Goal: Task Accomplishment & Management: Manage account settings

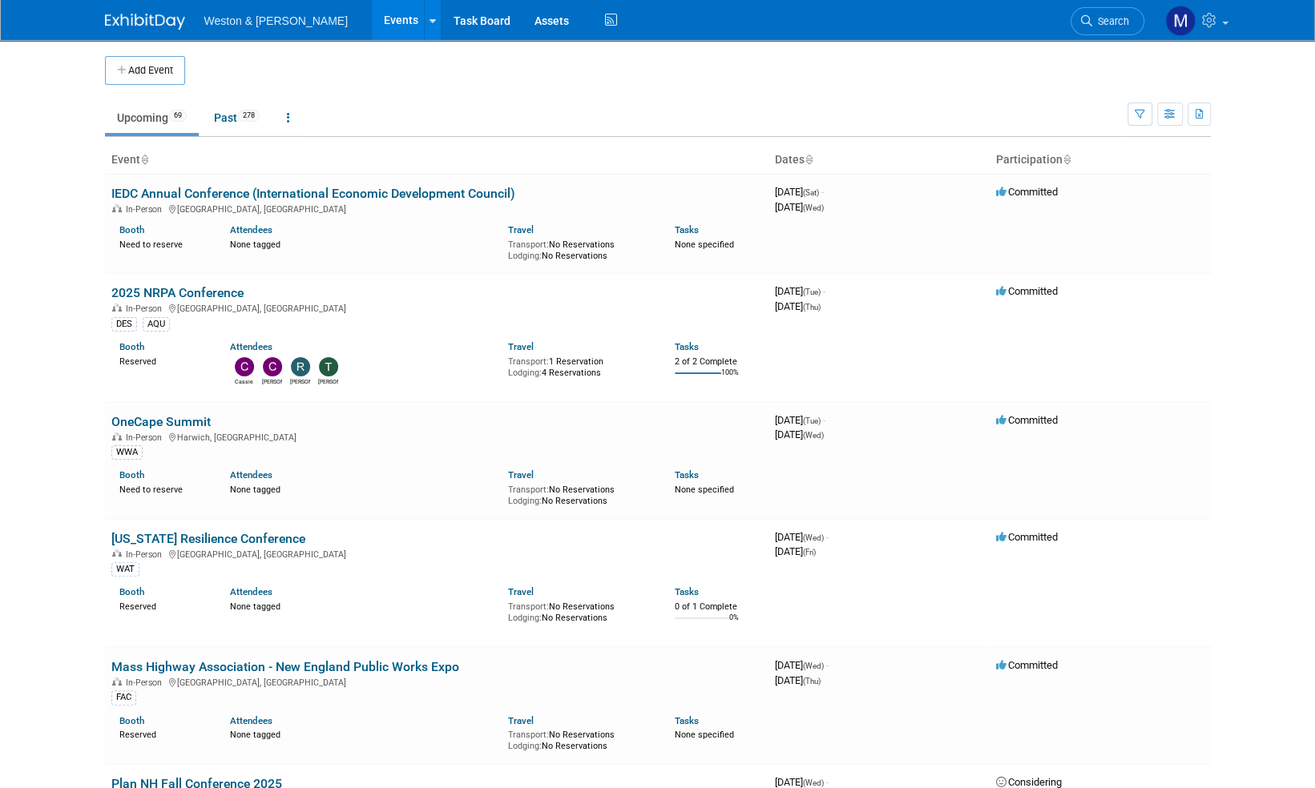
click at [188, 292] on link "2025 NRPA Conference" at bounding box center [177, 292] width 132 height 15
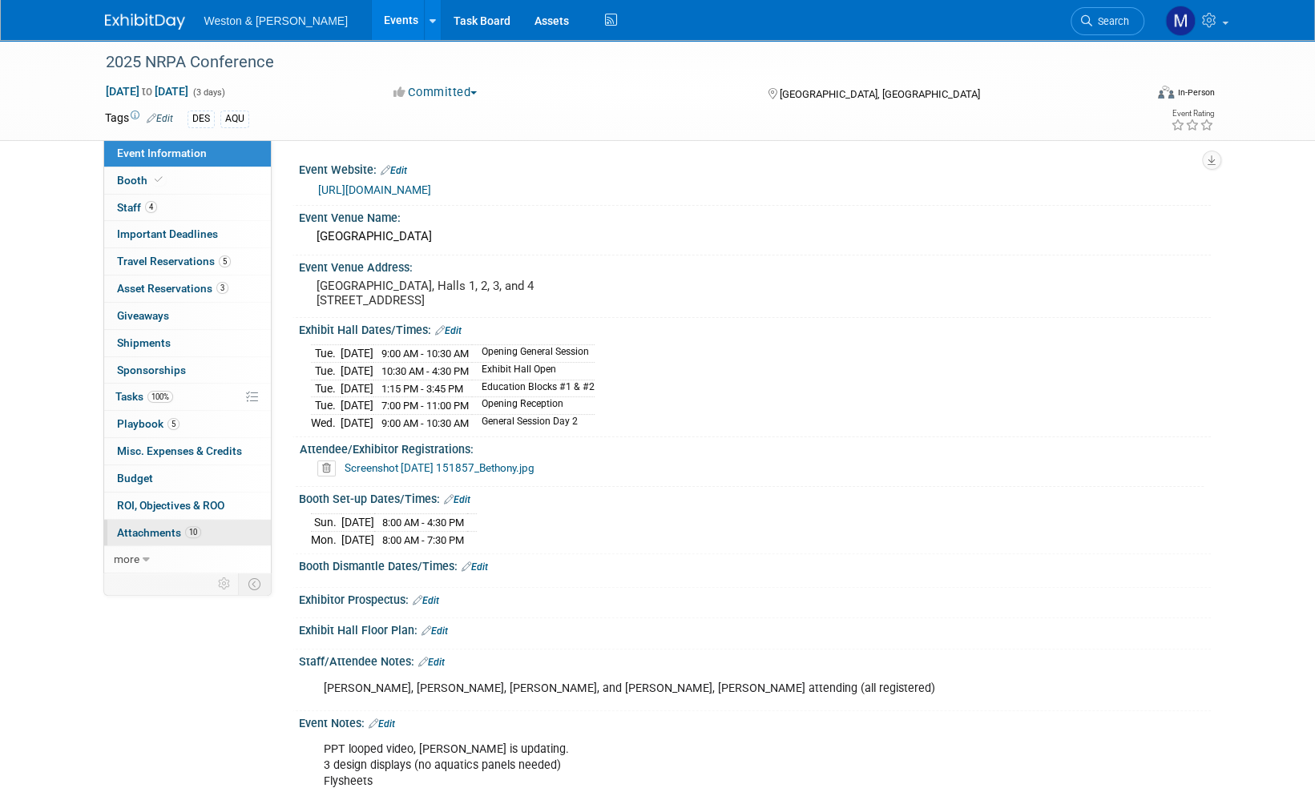
click at [166, 526] on span "Attachments 10" at bounding box center [159, 532] width 84 height 13
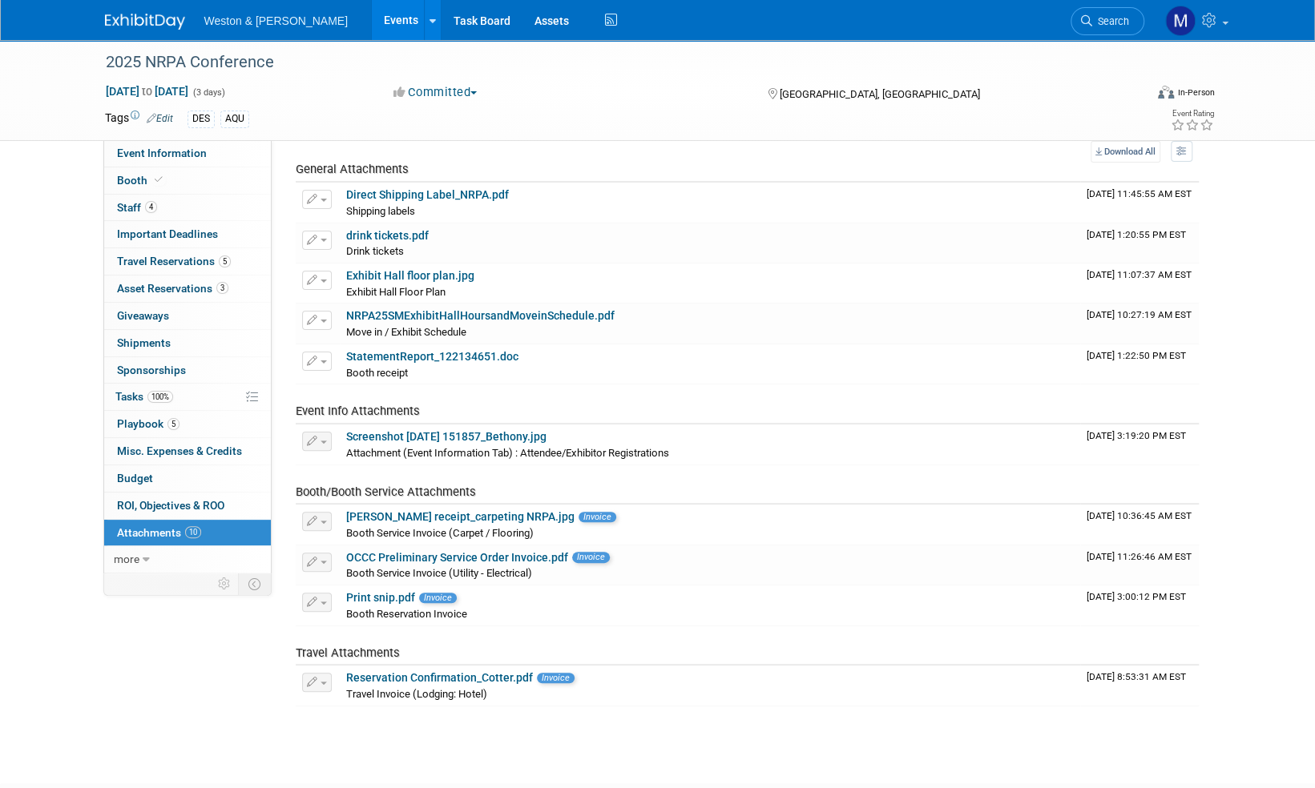
scroll to position [80, 0]
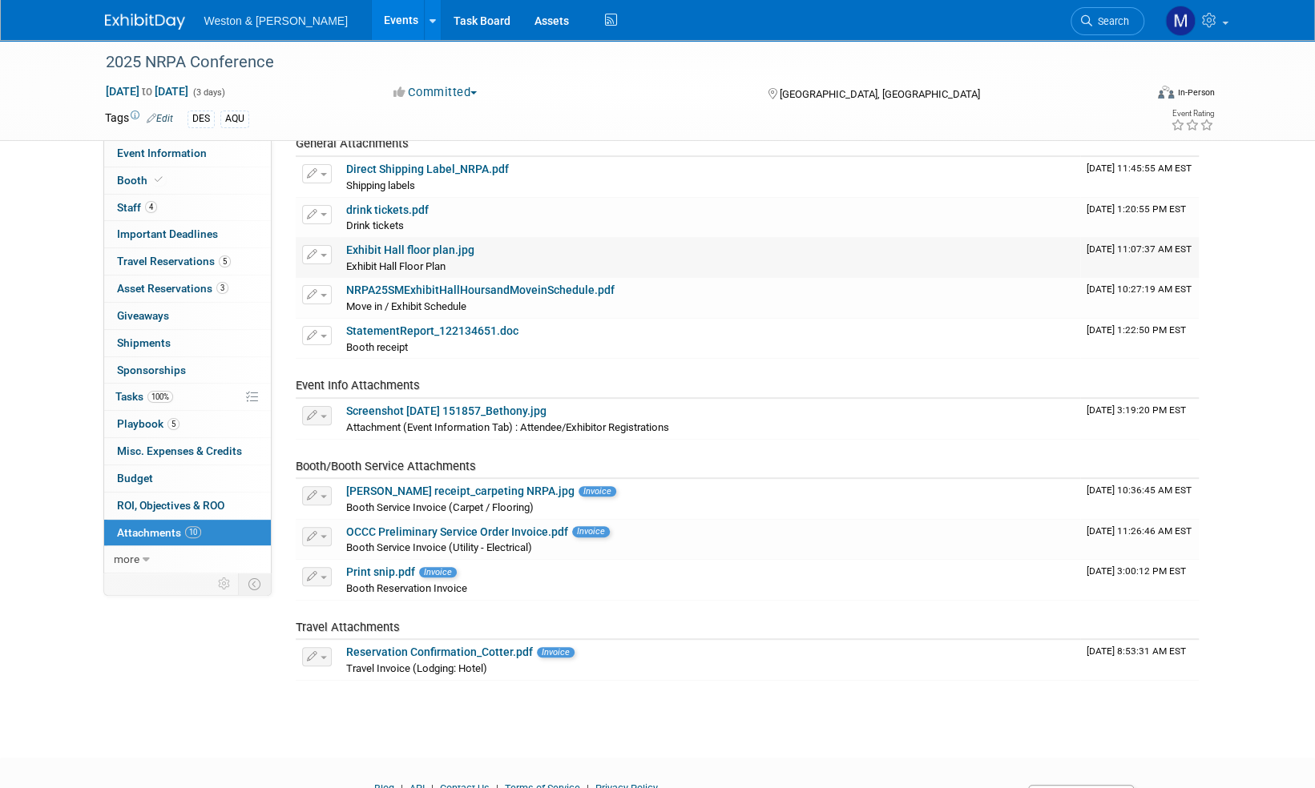
click at [431, 248] on link "Exhibit Hall floor plan.jpg" at bounding box center [410, 250] width 128 height 13
click at [1108, 25] on span "Search" at bounding box center [1110, 21] width 37 height 12
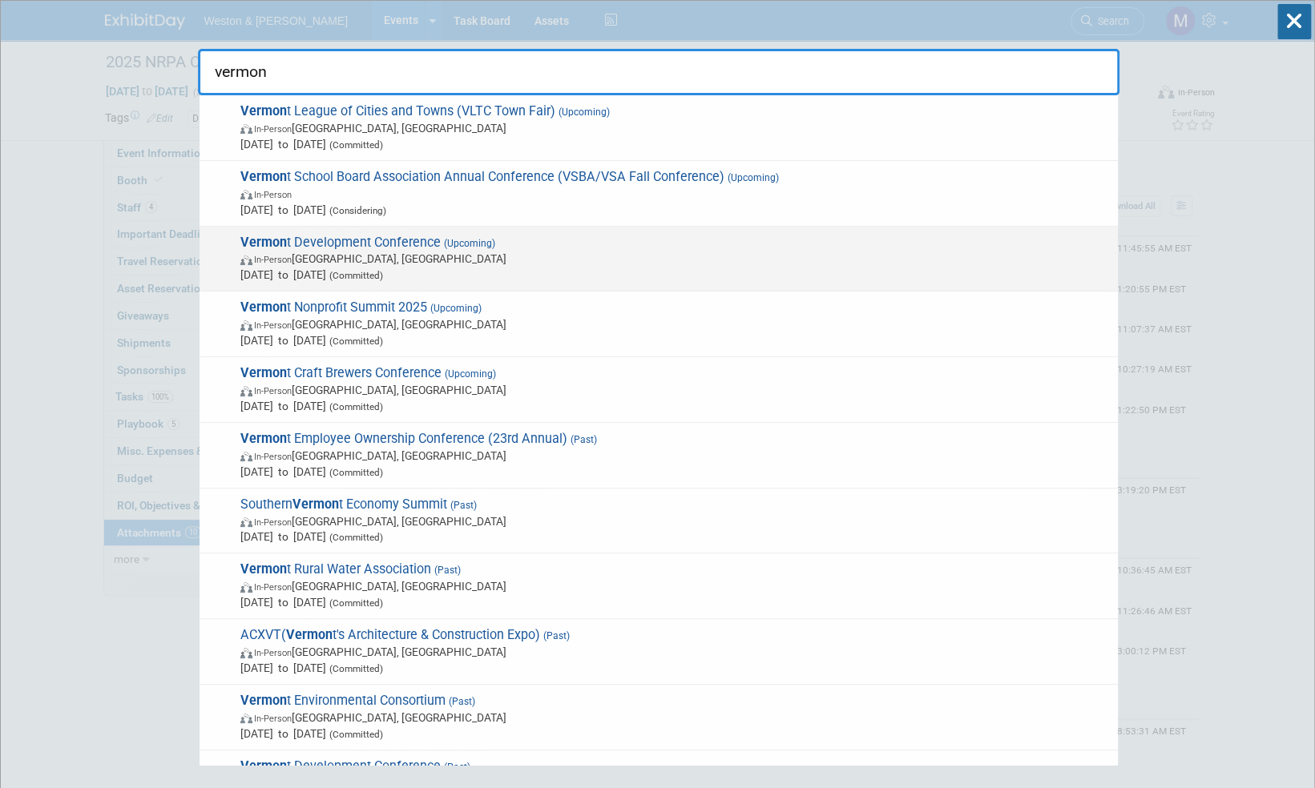
type input "vermon"
click at [378, 240] on span "Vermon t Development Conference (Upcoming) In-Person Burlington, VT Oct 30, 202…" at bounding box center [673, 259] width 874 height 49
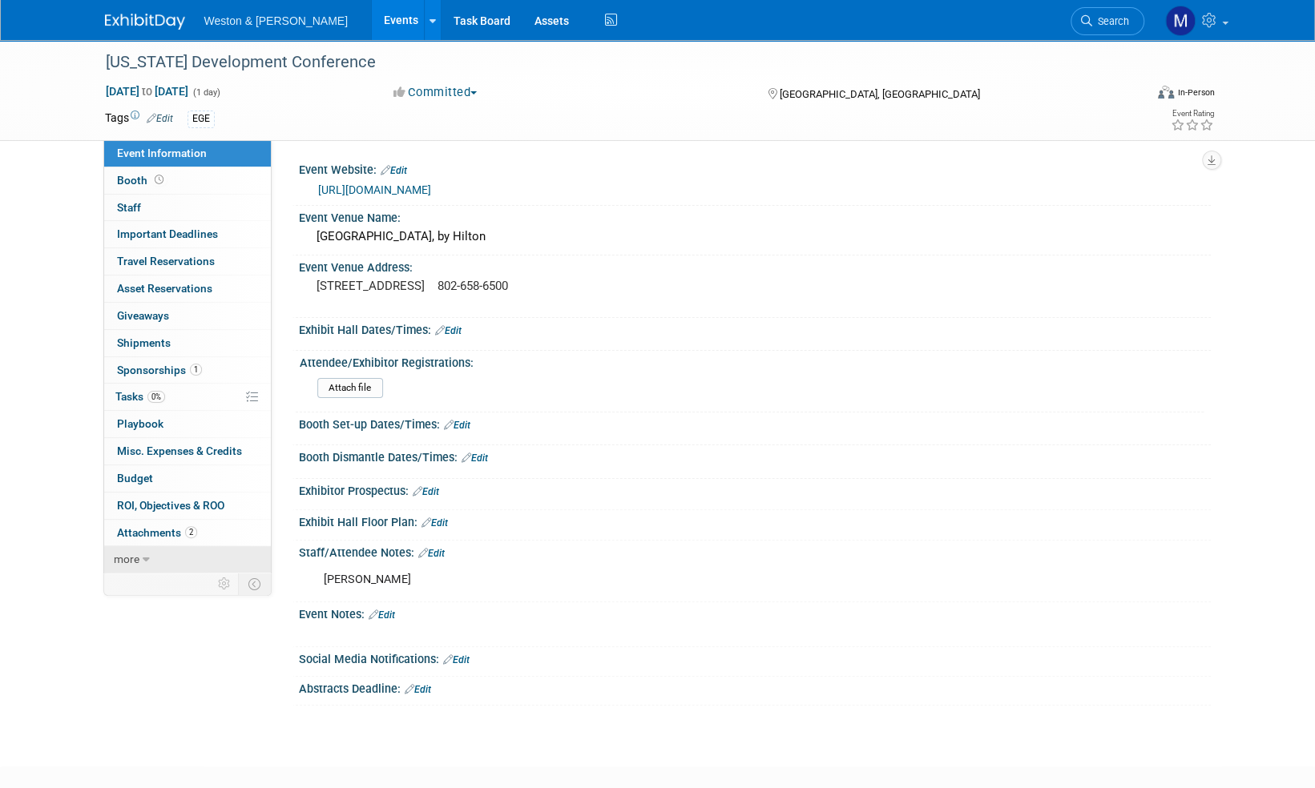
click at [133, 555] on span "more" at bounding box center [127, 559] width 26 height 13
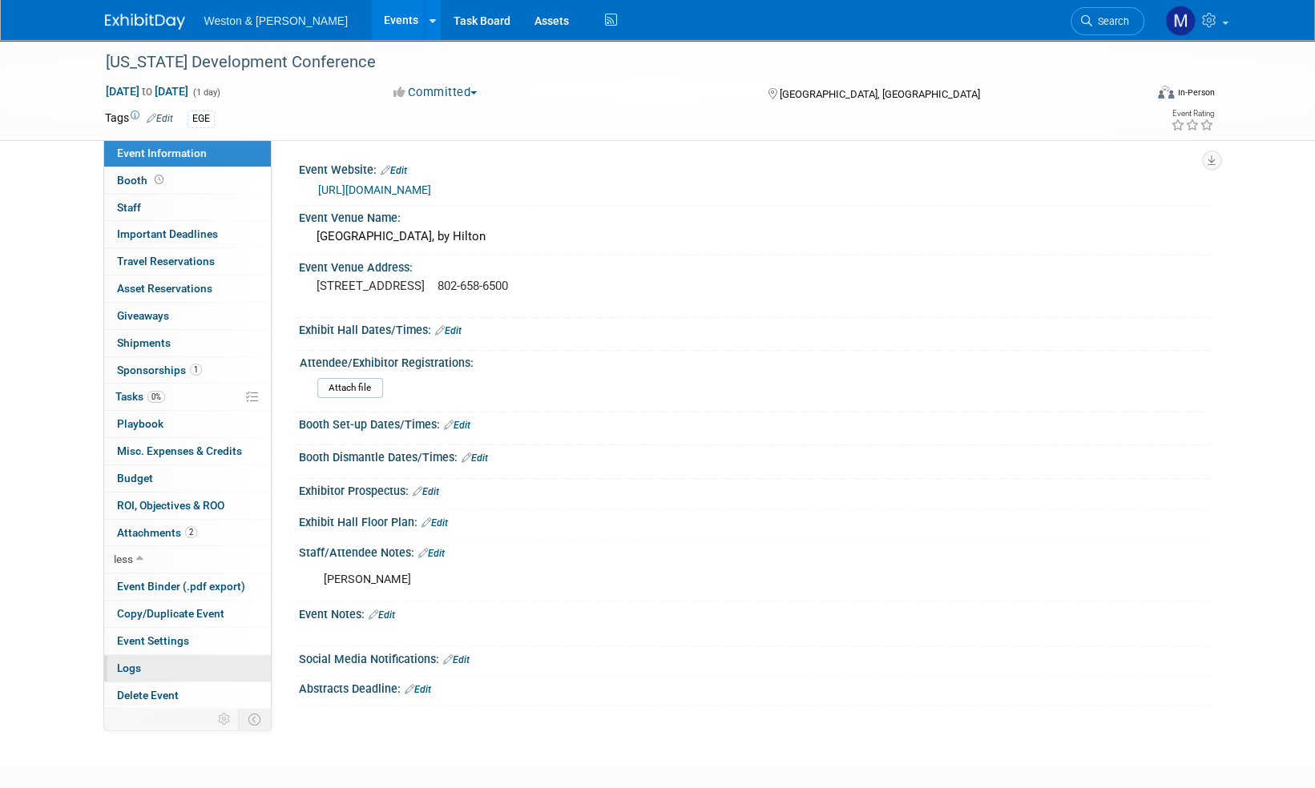
click at [131, 668] on span "Logs" at bounding box center [129, 668] width 24 height 13
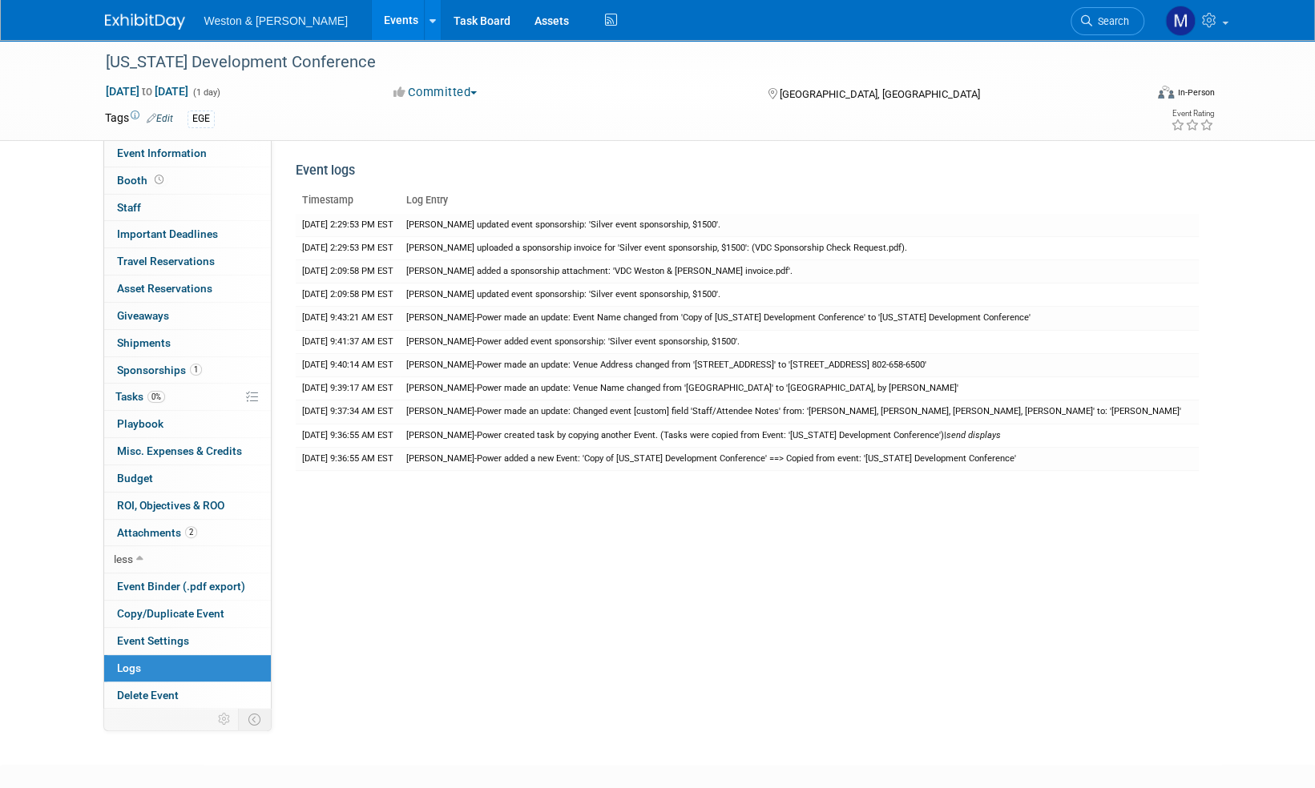
click at [130, 14] on img at bounding box center [145, 22] width 80 height 16
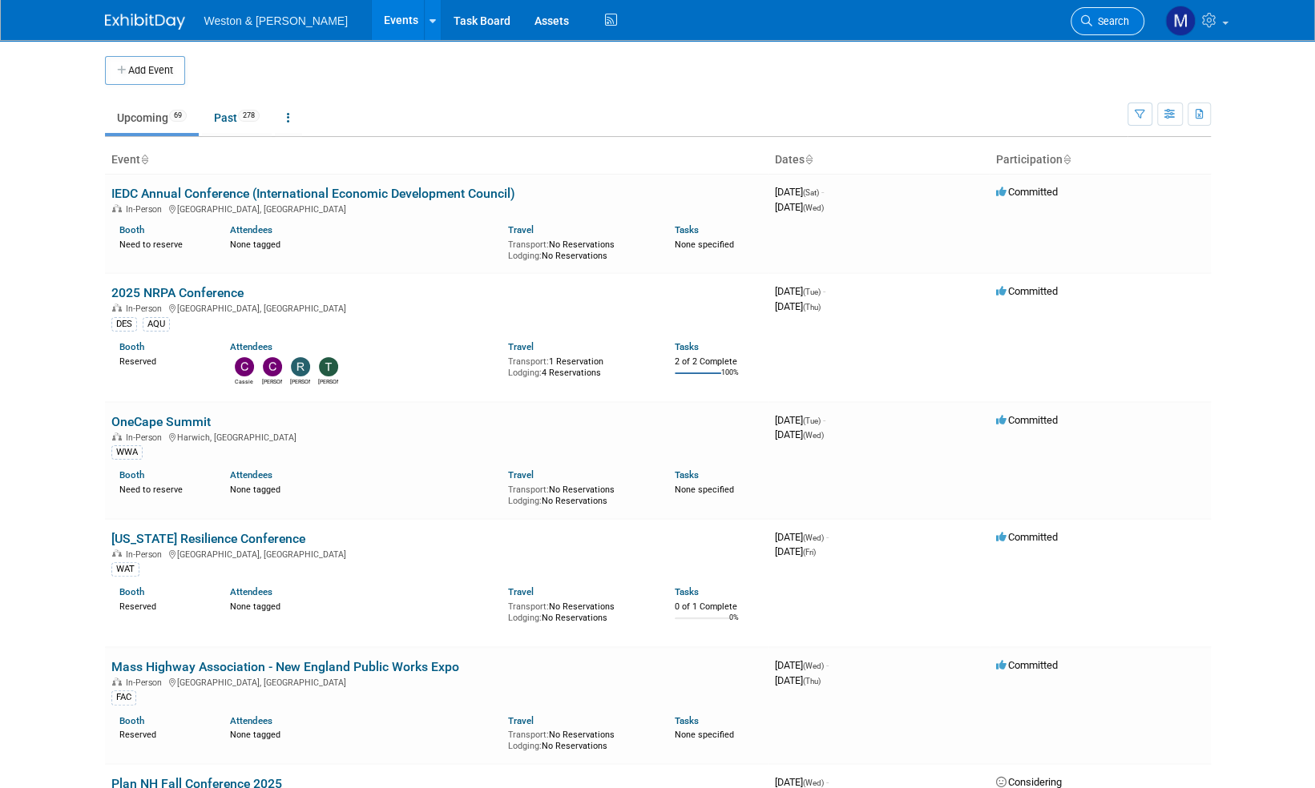
click at [1107, 24] on span "Search" at bounding box center [1110, 21] width 37 height 12
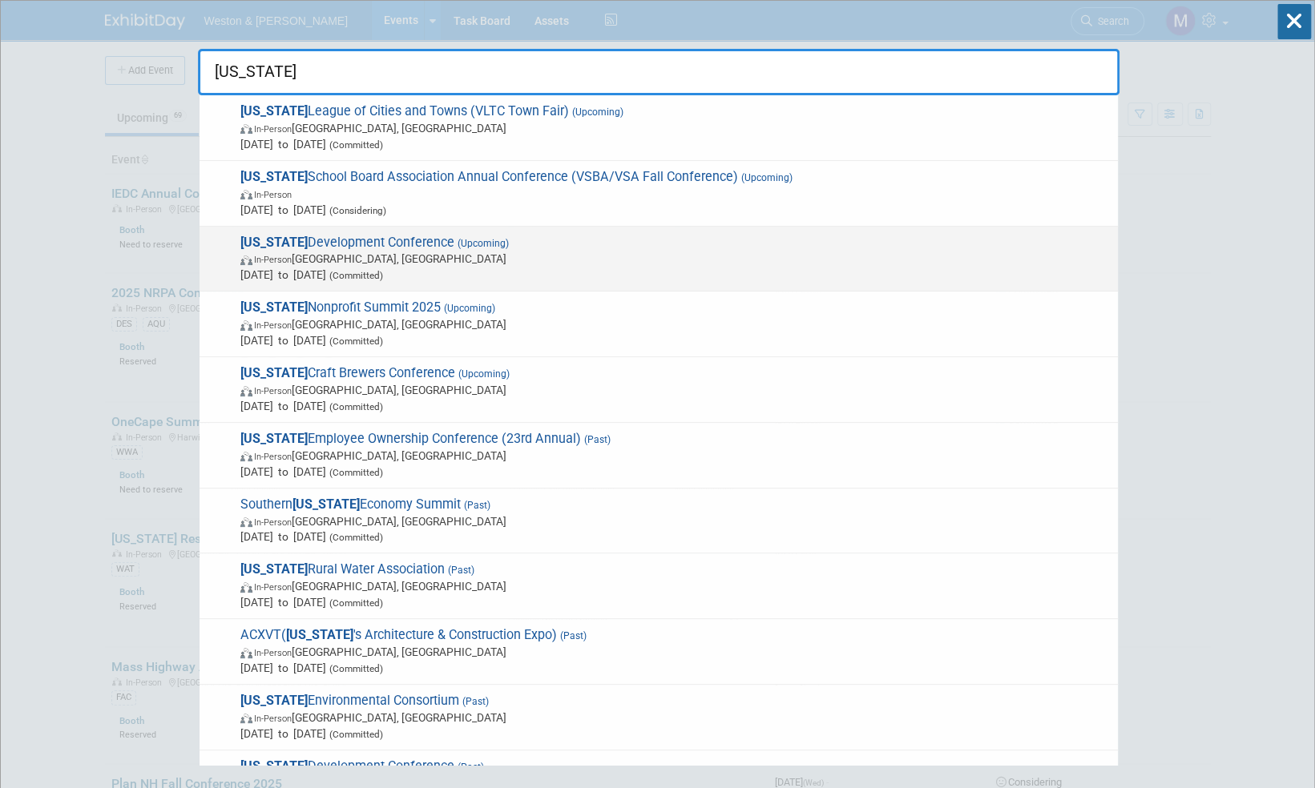
type input "vermont"
click at [397, 244] on span "Vermont Development Conference (Upcoming) In-Person Burlington, VT Oct 30, 2025…" at bounding box center [673, 259] width 874 height 49
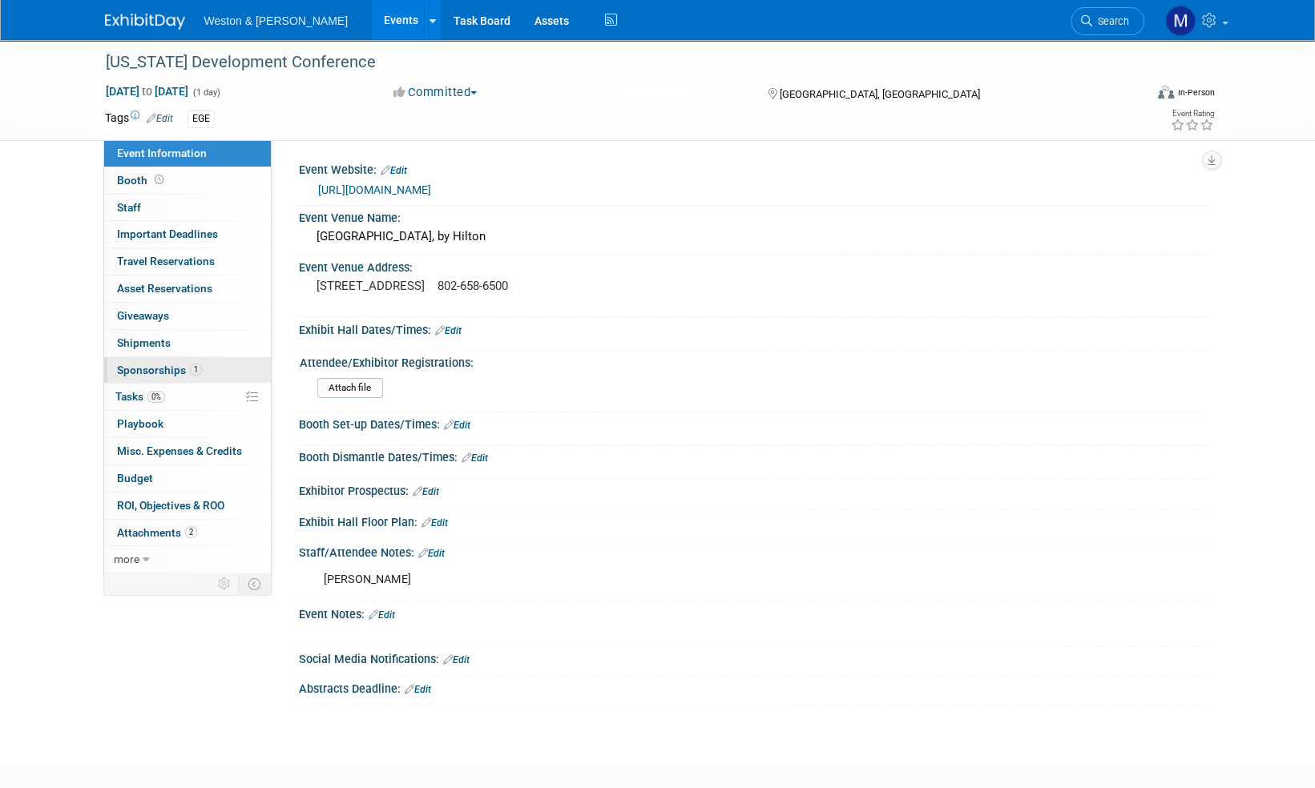
click at [144, 373] on span "Sponsorships 1" at bounding box center [159, 370] width 85 height 13
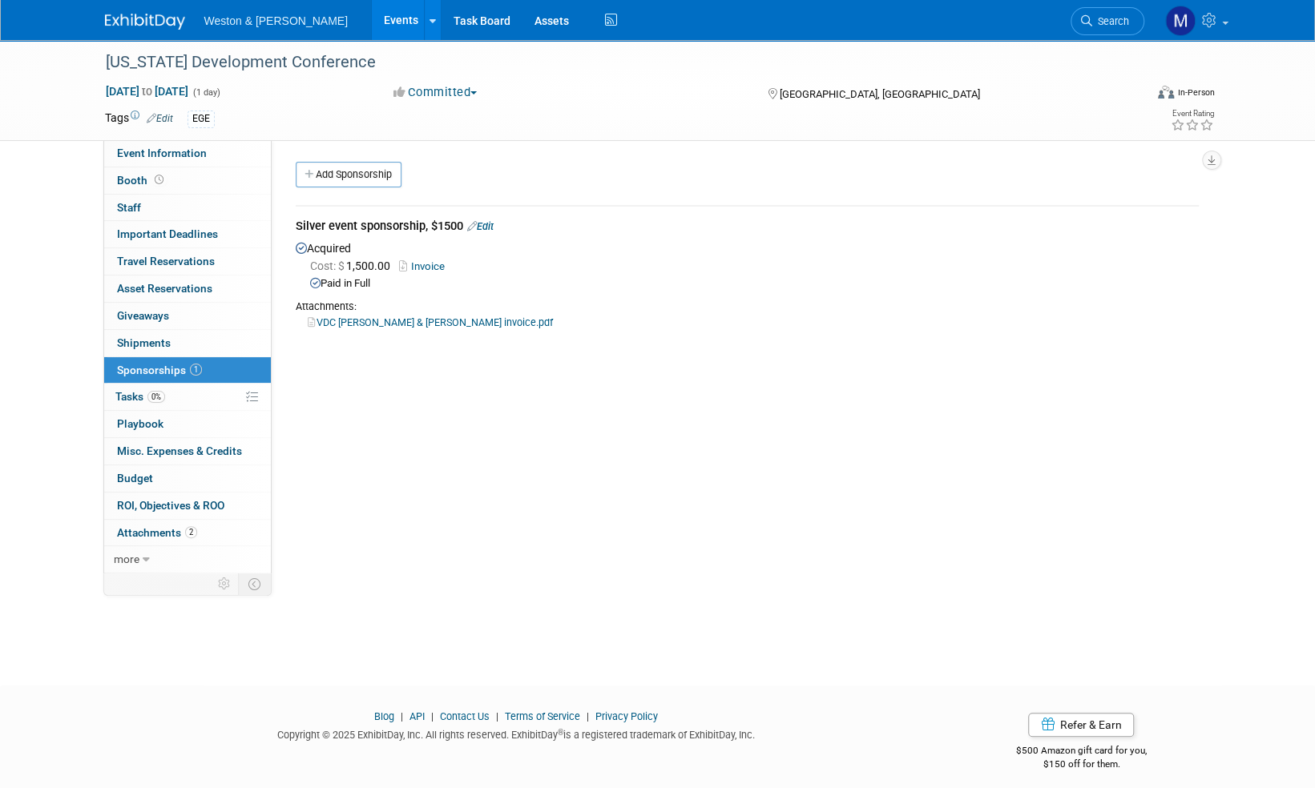
click at [143, 26] on img at bounding box center [145, 22] width 80 height 16
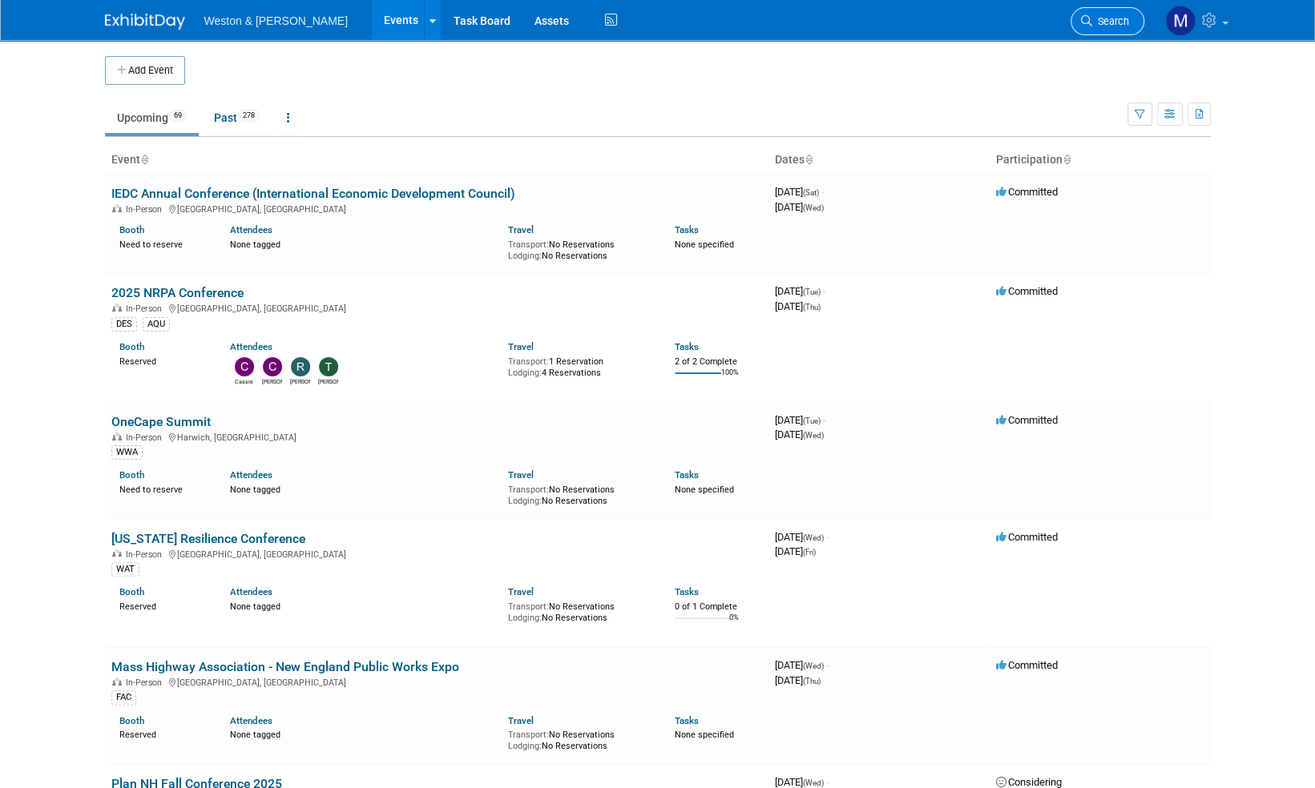
click at [1106, 15] on span "Search" at bounding box center [1110, 21] width 37 height 12
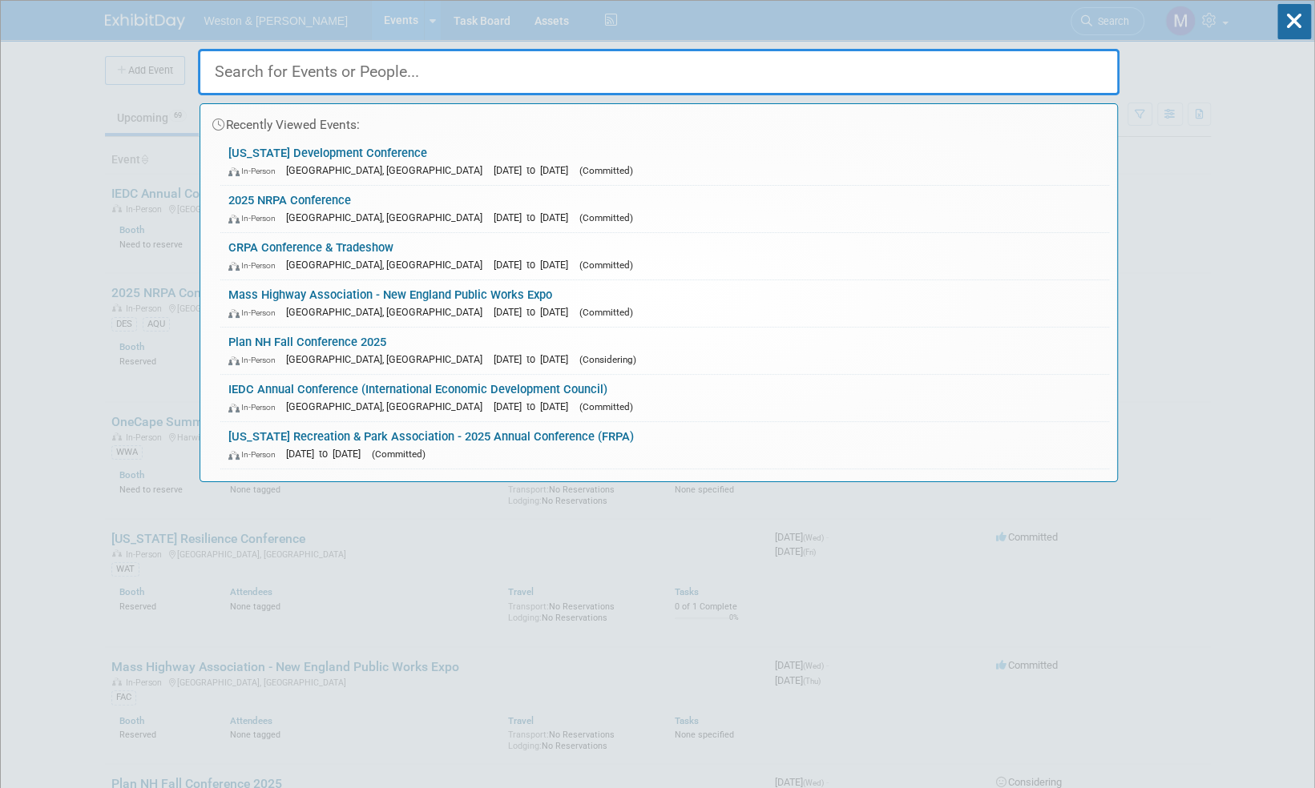
paste input "Operator Conference"
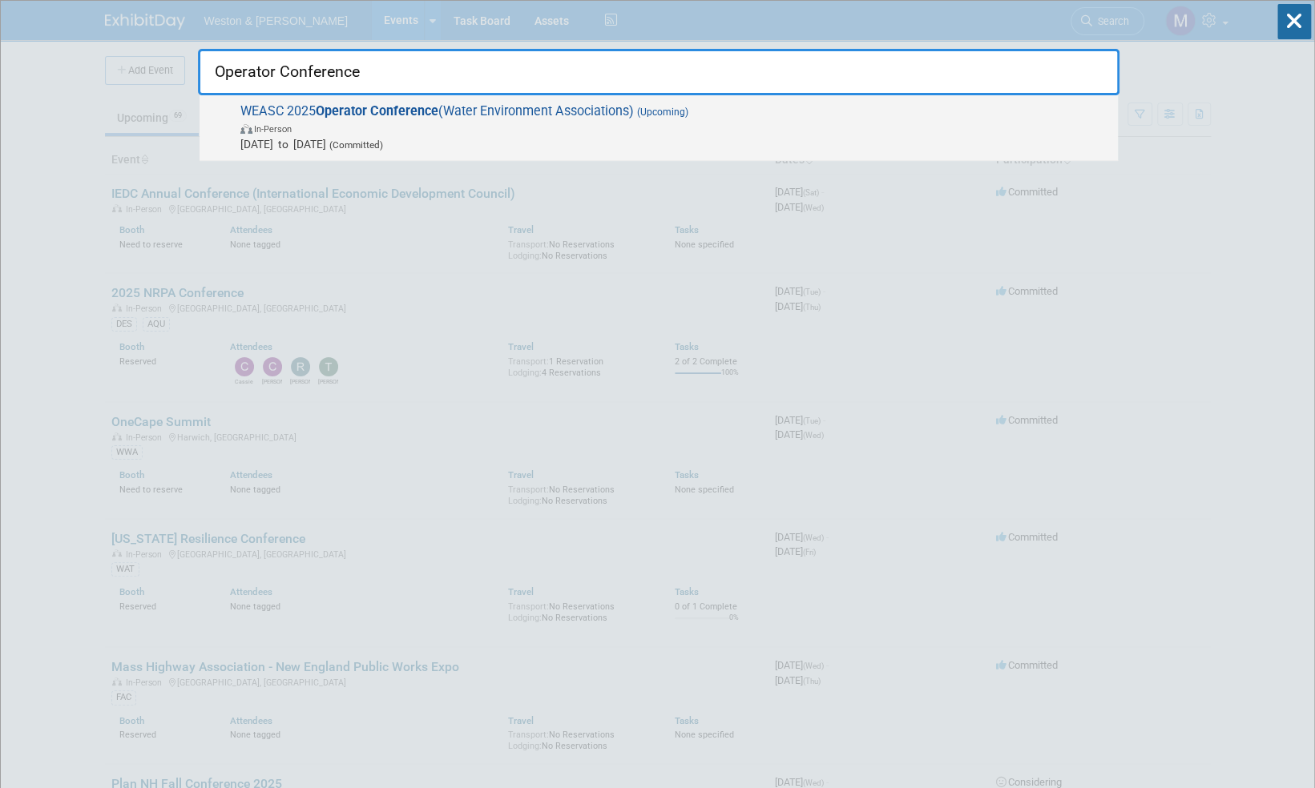
type input "Operator Conference"
click at [449, 110] on span "WEASC 2025 Operator Conference (Water Environment Associations) (Upcoming) In-P…" at bounding box center [673, 127] width 874 height 49
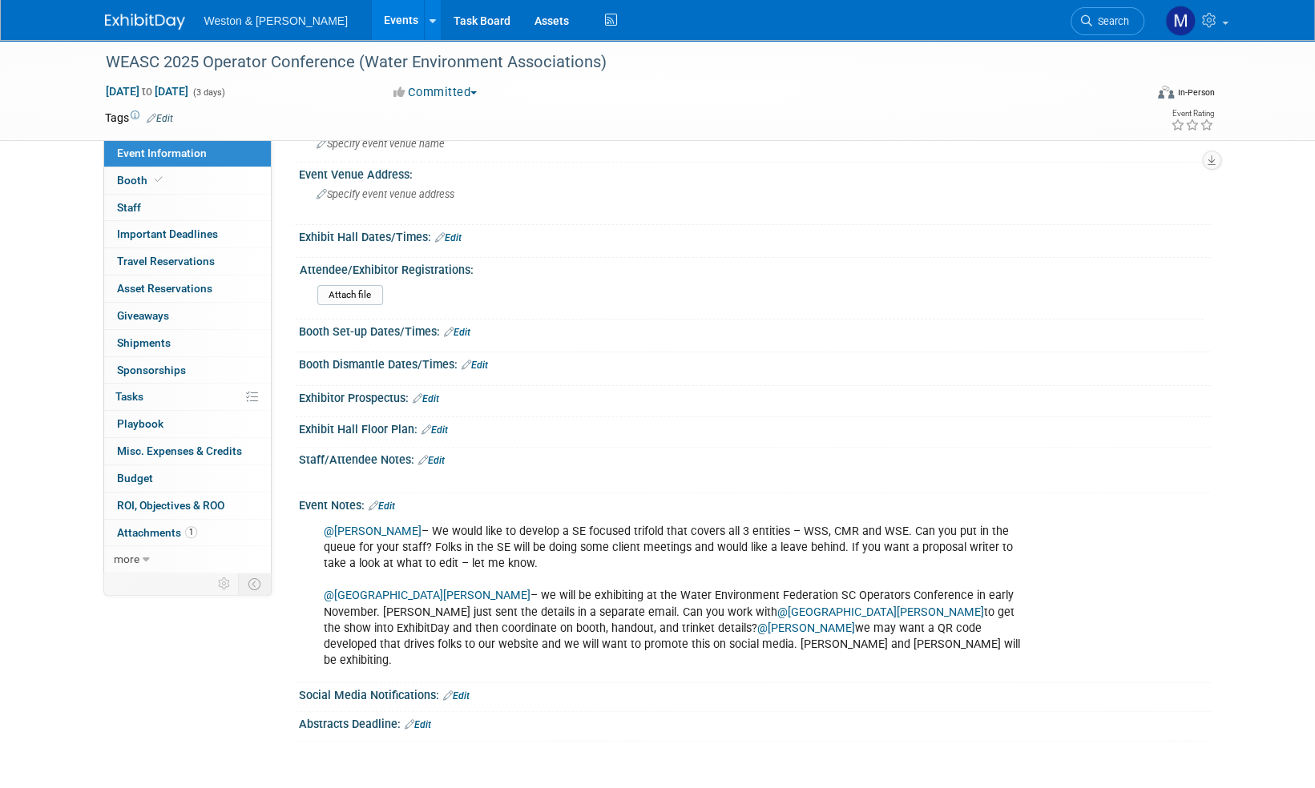
scroll to position [160, 0]
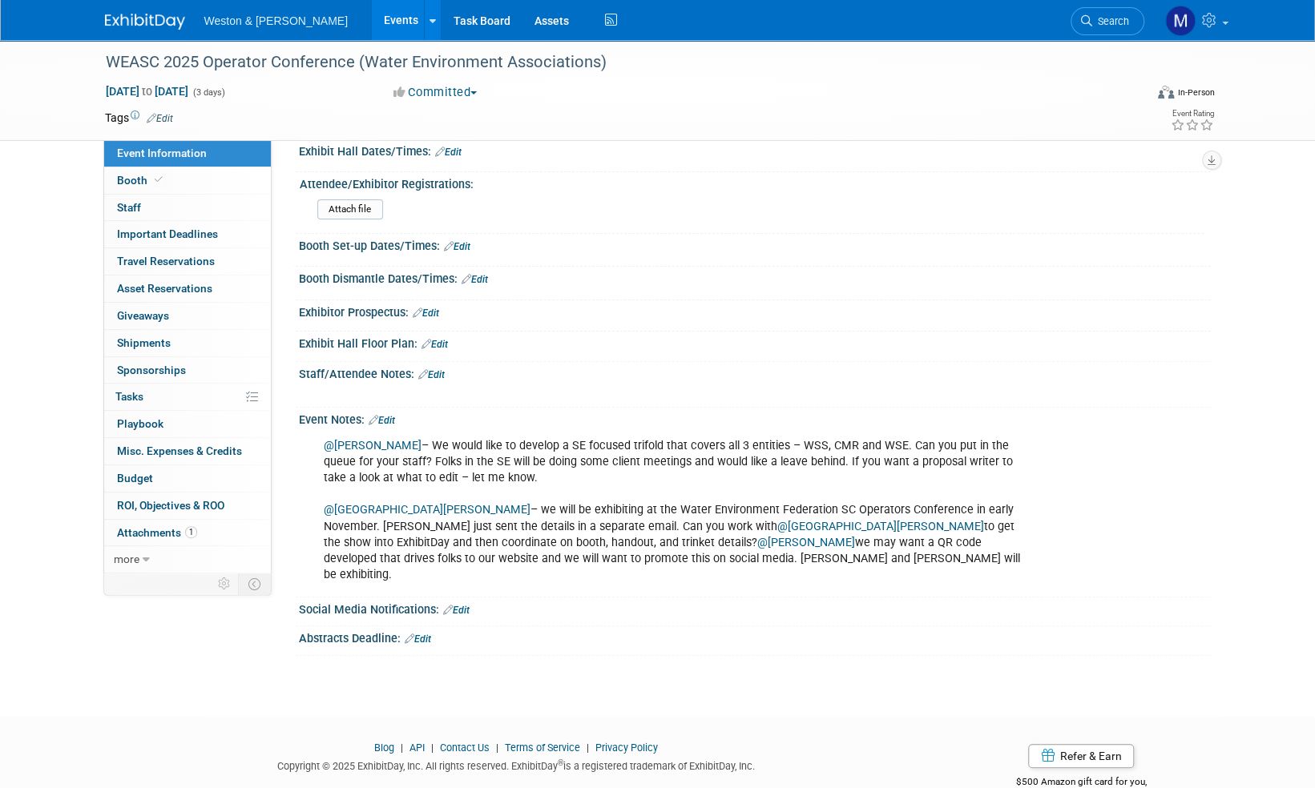
click at [389, 417] on link "Edit" at bounding box center [382, 420] width 26 height 11
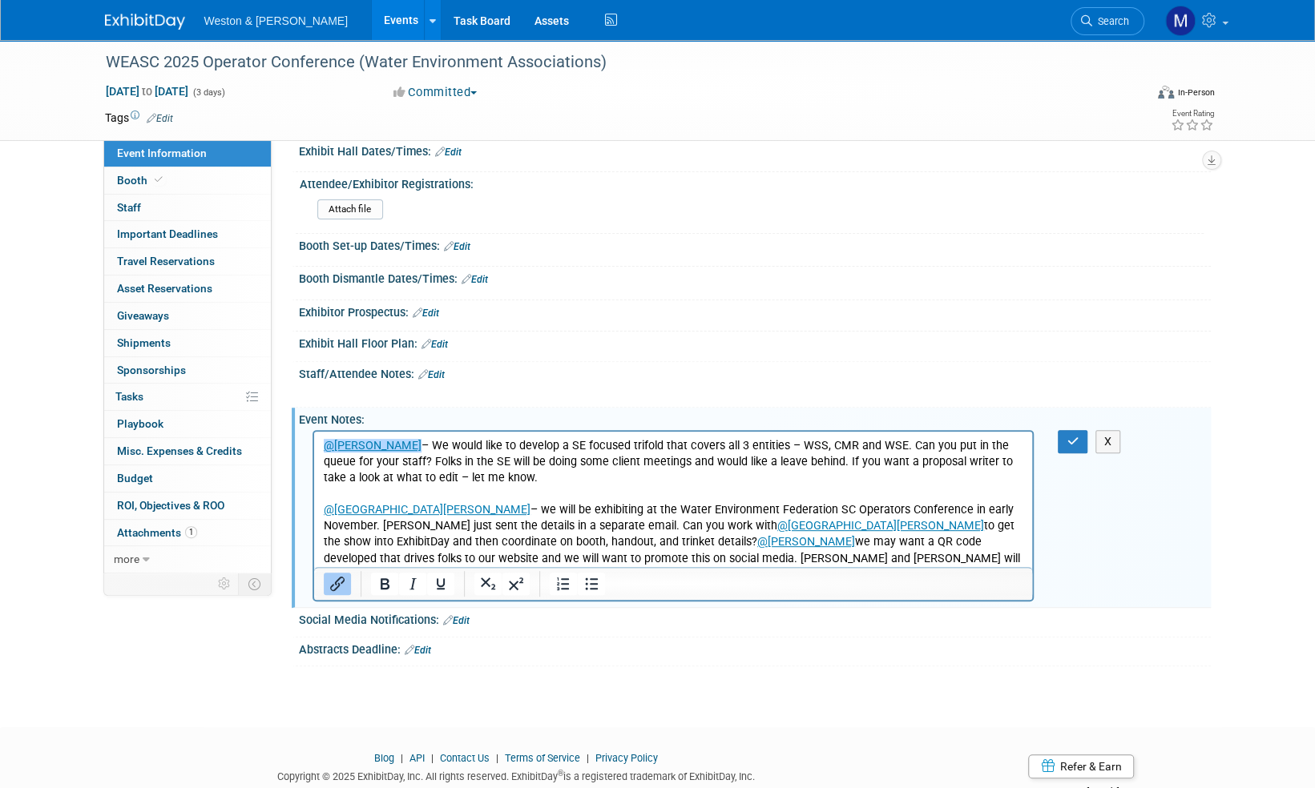
scroll to position [0, 0]
click at [706, 558] on p "@Christine O'Brien – We would like to develop a SE focused trifold that covers …" at bounding box center [673, 510] width 700 height 145
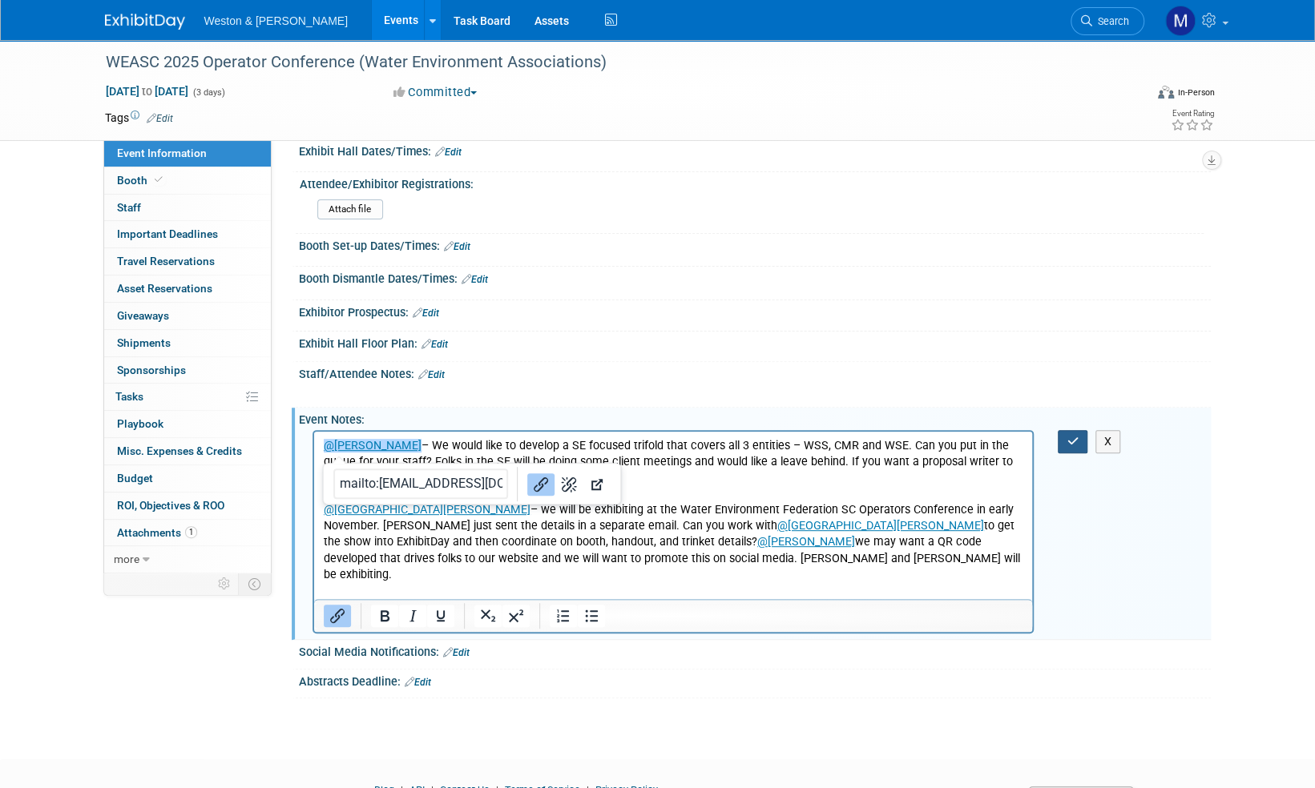
click at [1073, 439] on icon "button" at bounding box center [1072, 441] width 12 height 11
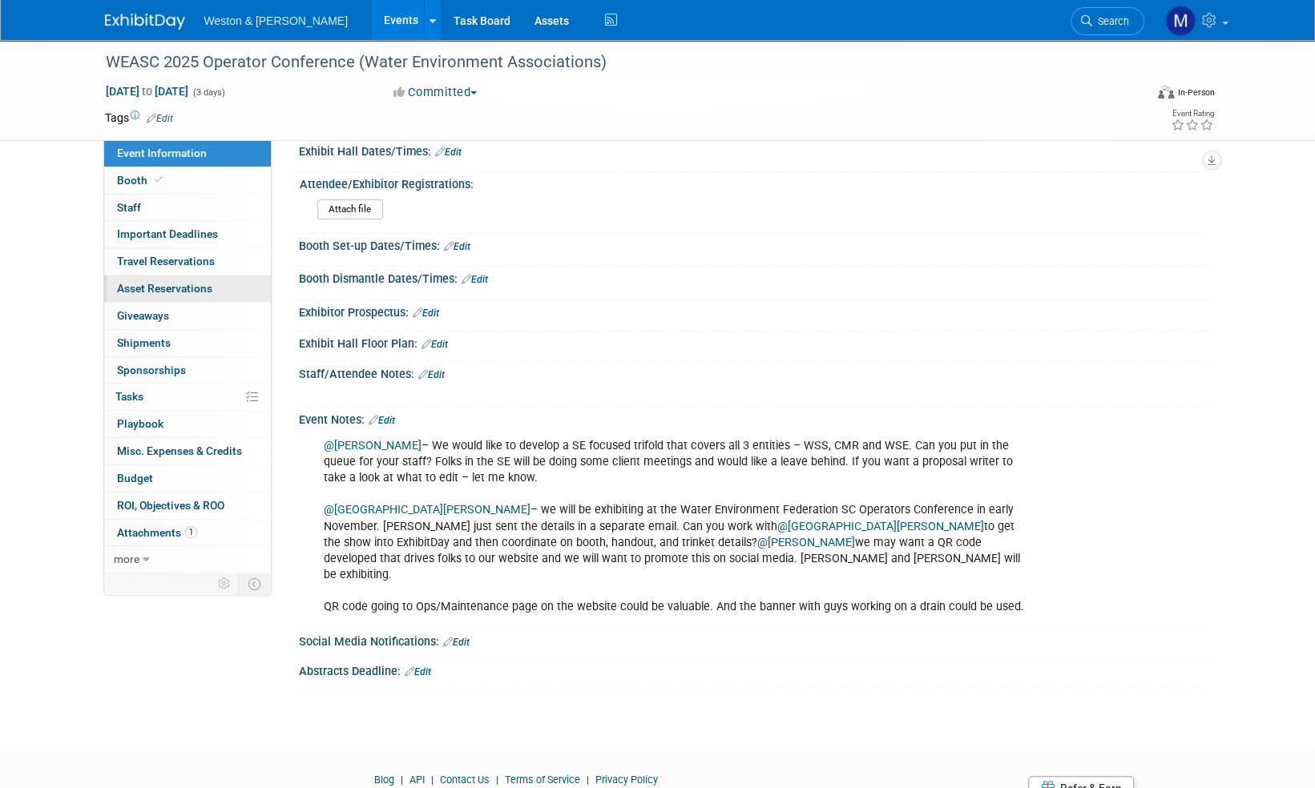
click at [187, 290] on span "Asset Reservations 0" at bounding box center [164, 288] width 95 height 13
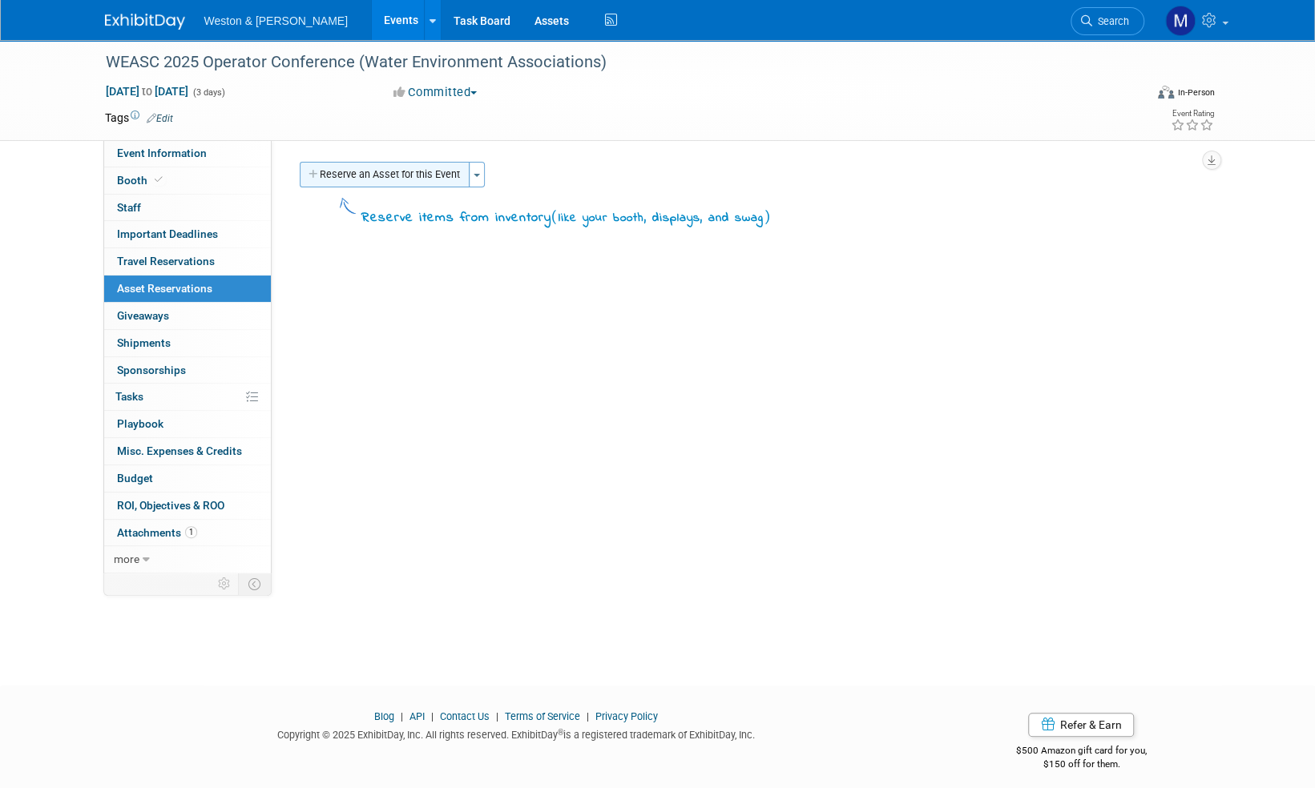
click at [434, 179] on button "Reserve an Asset for this Event" at bounding box center [385, 175] width 170 height 26
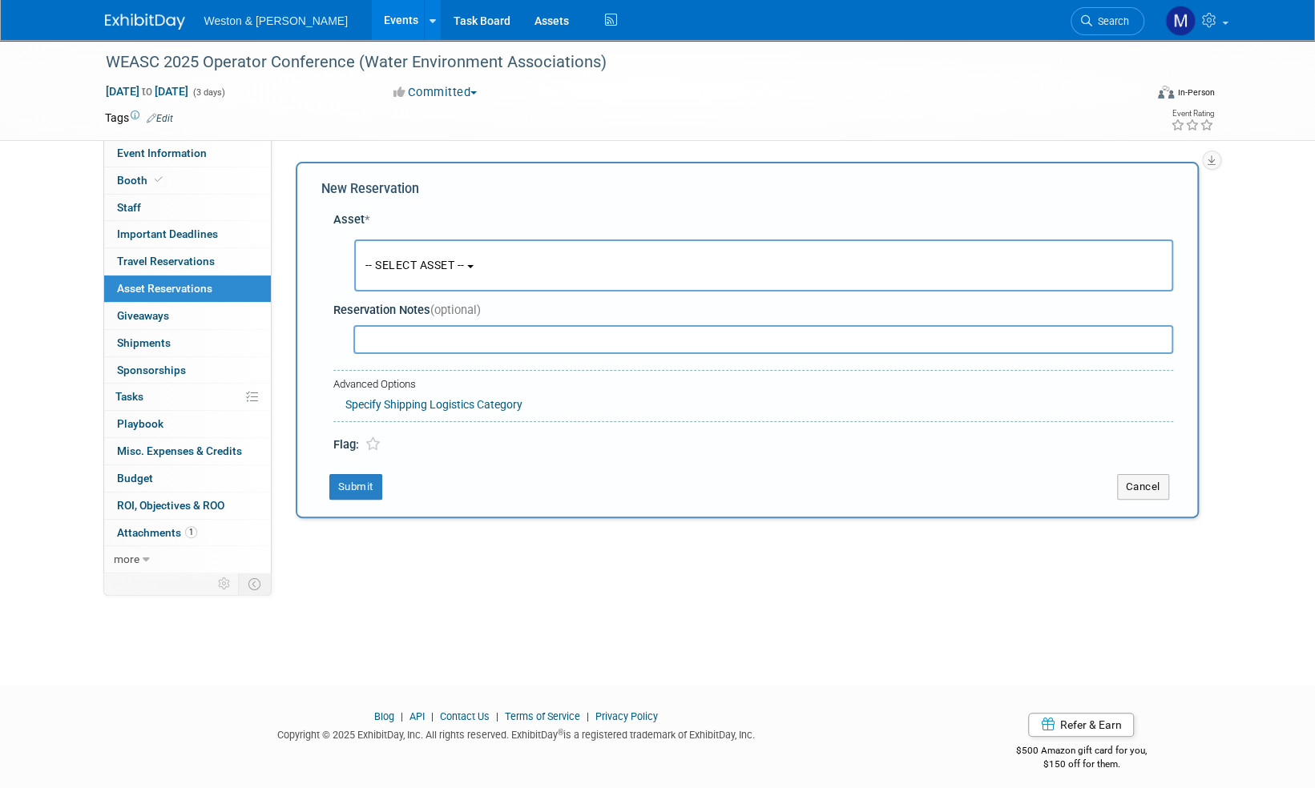
scroll to position [10, 0]
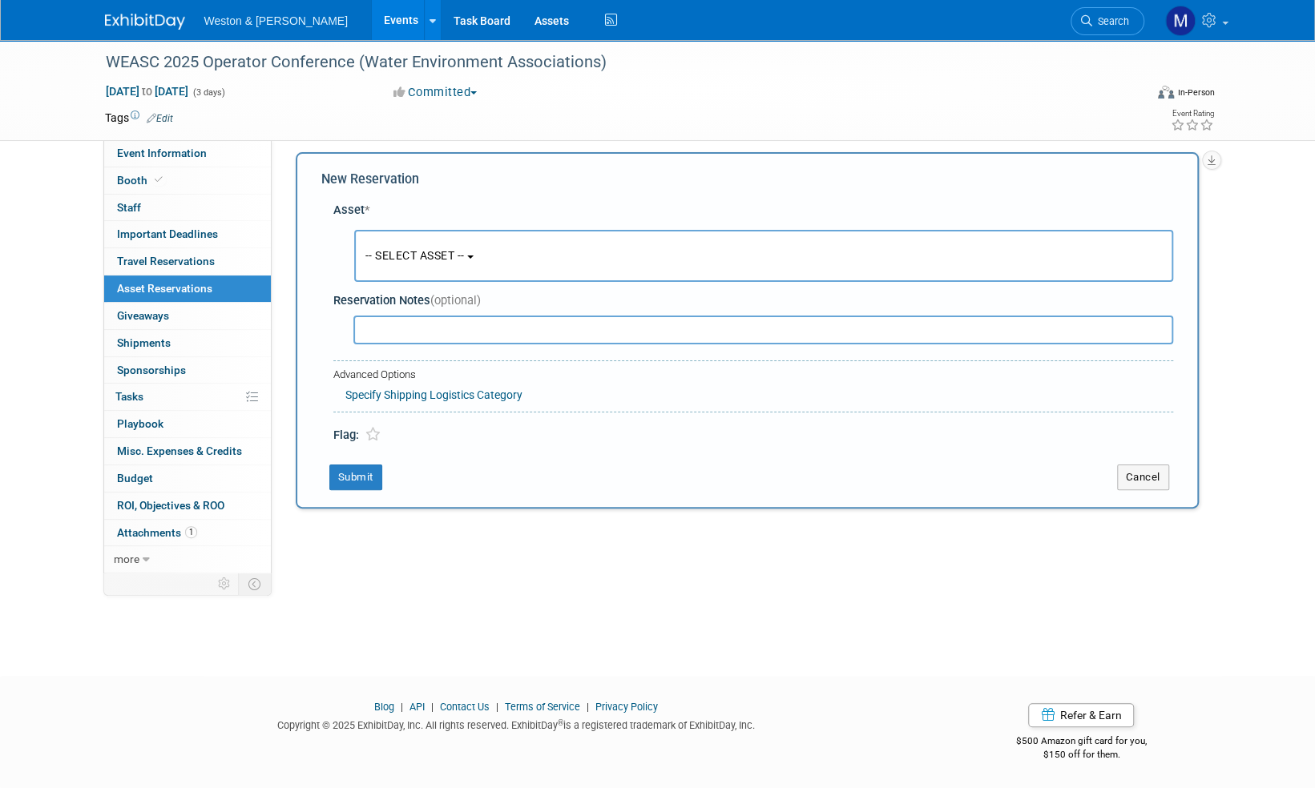
click at [465, 251] on span "-- SELECT ASSET --" at bounding box center [414, 255] width 99 height 13
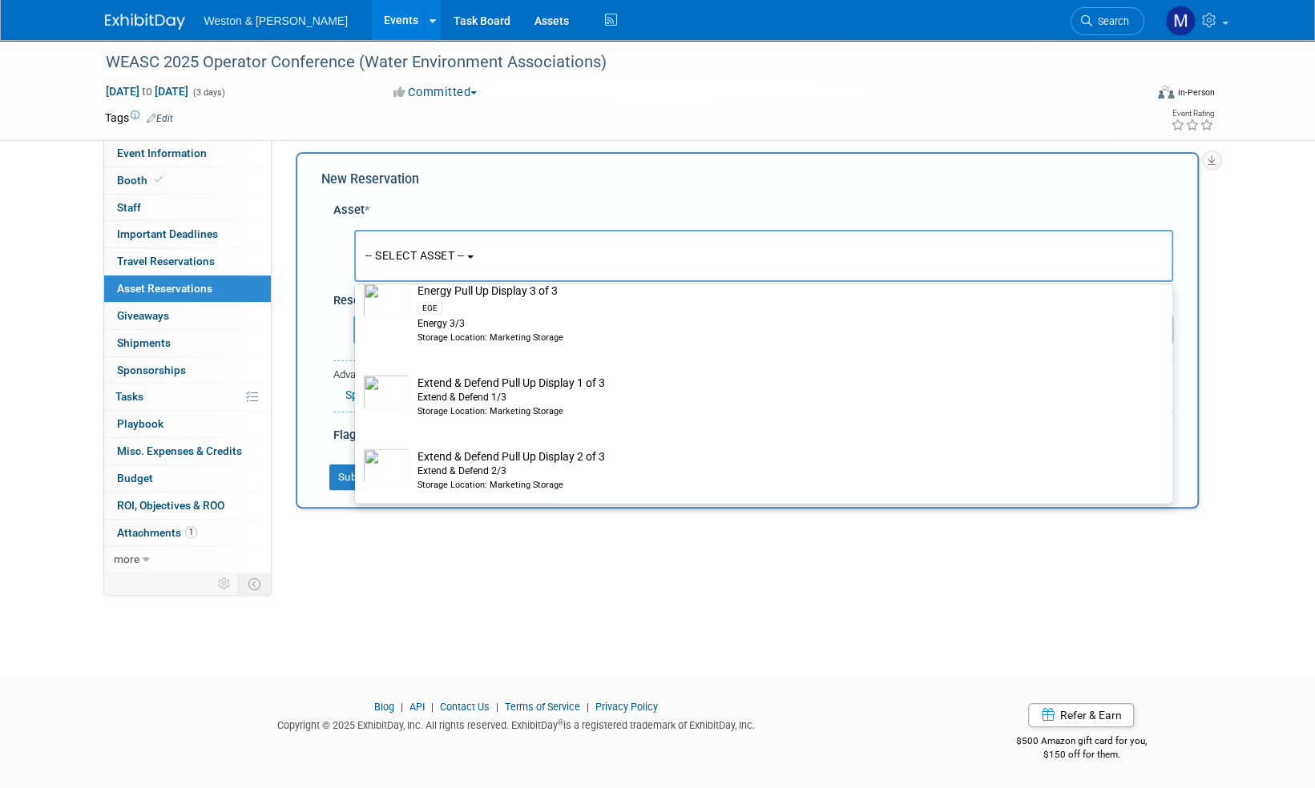
scroll to position [2163, 0]
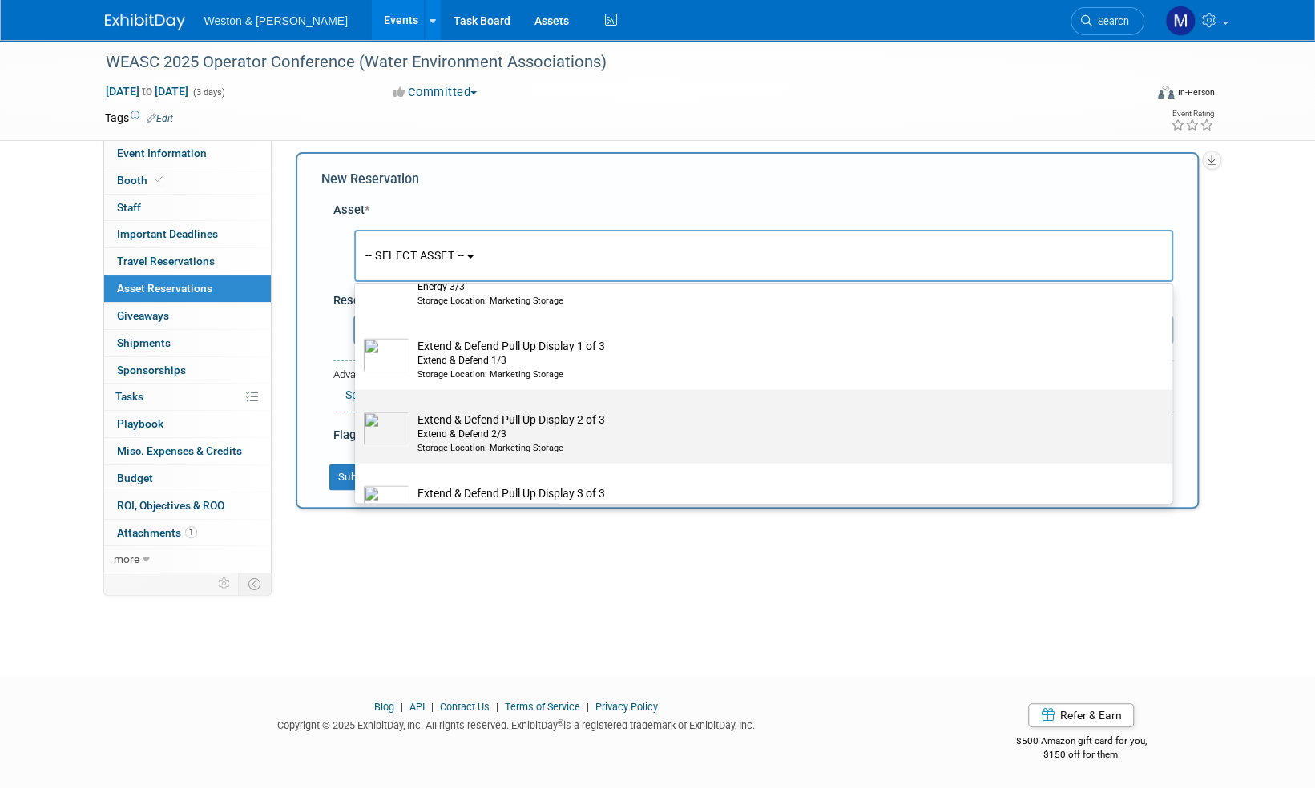
click at [558, 432] on div "Extend & Defend 2/3" at bounding box center [778, 434] width 723 height 14
click at [357, 409] on input "Extend & Defend Pull Up Display 2 of 3 Extend & Defend 2/3 Storage Location: Ma…" at bounding box center [352, 403] width 10 height 10
radio input "true"
select select "10716278"
radio input "false"
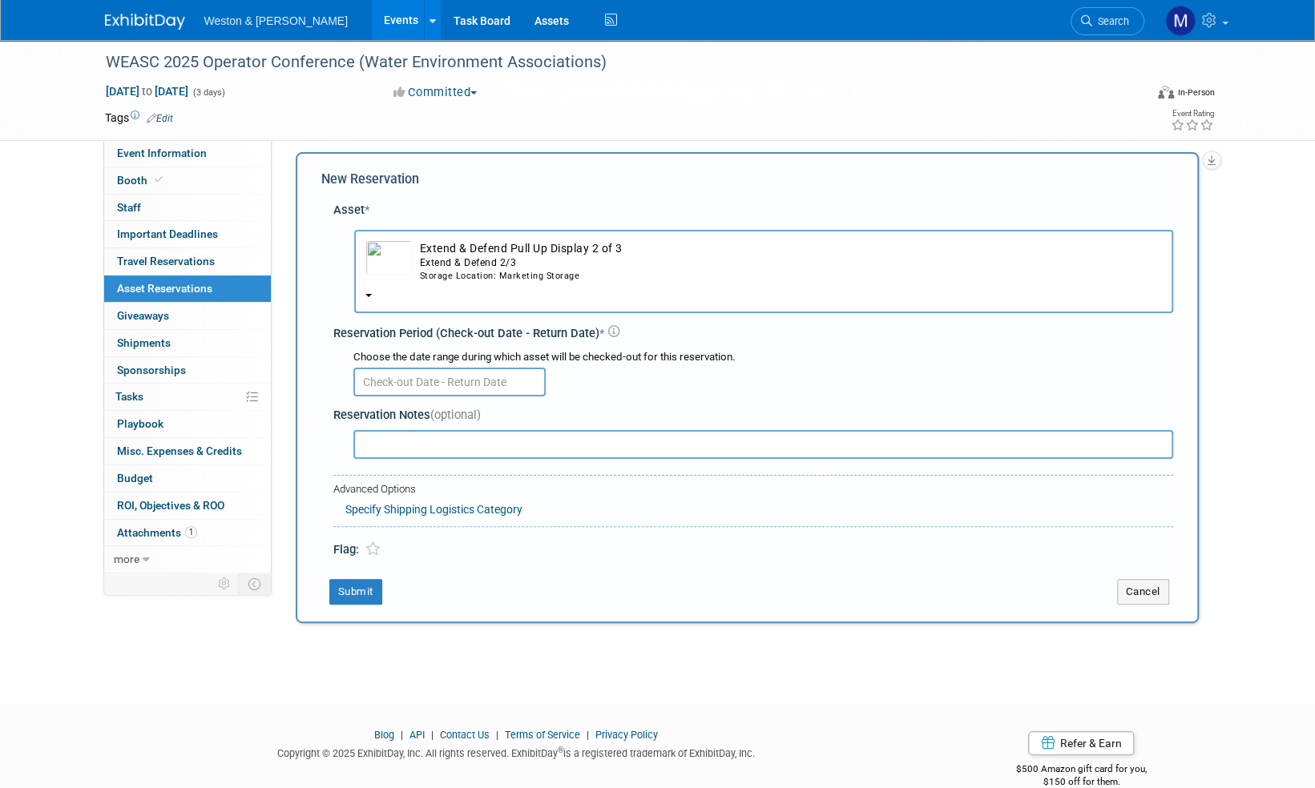
click at [388, 255] on img "button" at bounding box center [388, 257] width 46 height 35
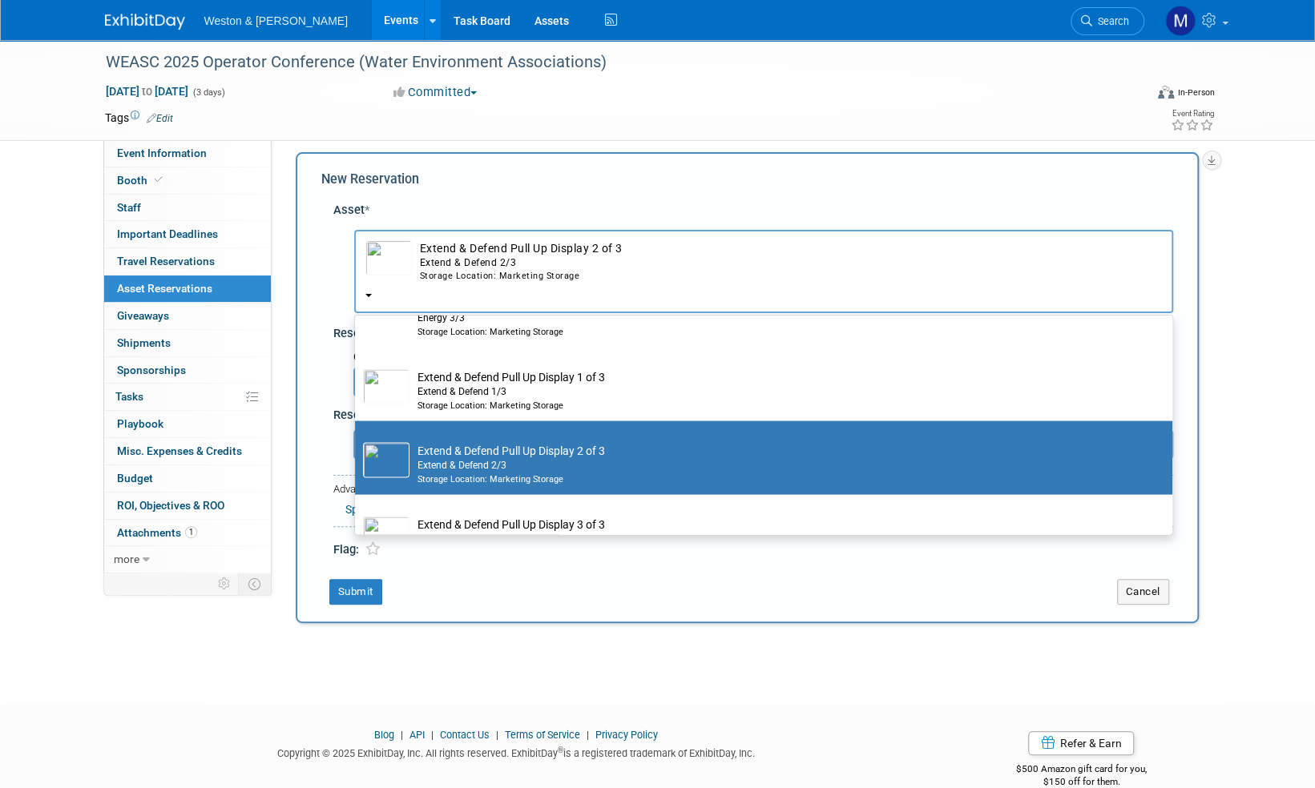
click at [540, 452] on td "Extend & Defend Pull Up Display 2 of 3 Extend & Defend 2/3 Storage Location: Ma…" at bounding box center [774, 463] width 731 height 42
click at [357, 440] on input "Extend & Defend Pull Up Display 2 of 3 Extend & Defend 2/3 Storage Location: Ma…" at bounding box center [352, 434] width 10 height 10
click at [629, 456] on td "Extend & Defend Pull Up Display 2 of 3 Extend & Defend 2/3 Storage Location: Ma…" at bounding box center [774, 463] width 731 height 42
click at [357, 440] on input "Extend & Defend Pull Up Display 2 of 3 Extend & Defend 2/3 Storage Location: Ma…" at bounding box center [352, 434] width 10 height 10
click at [629, 456] on td "Extend & Defend Pull Up Display 2 of 3 Extend & Defend 2/3 Storage Location: Ma…" at bounding box center [774, 463] width 731 height 42
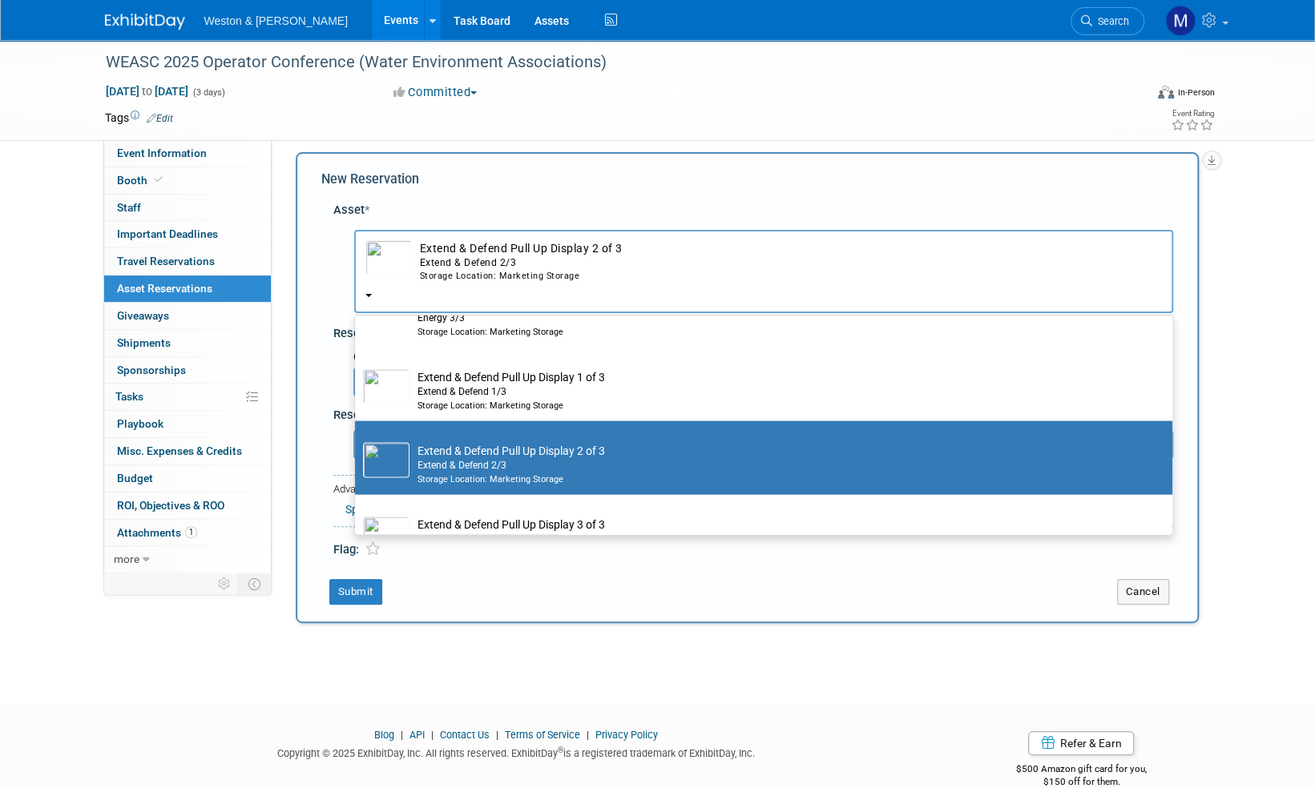
click at [357, 440] on input "Extend & Defend Pull Up Display 2 of 3 Extend & Defend 2/3 Storage Location: Ma…" at bounding box center [352, 434] width 10 height 10
click at [572, 261] on div "Extend & Defend 2/3" at bounding box center [791, 263] width 742 height 14
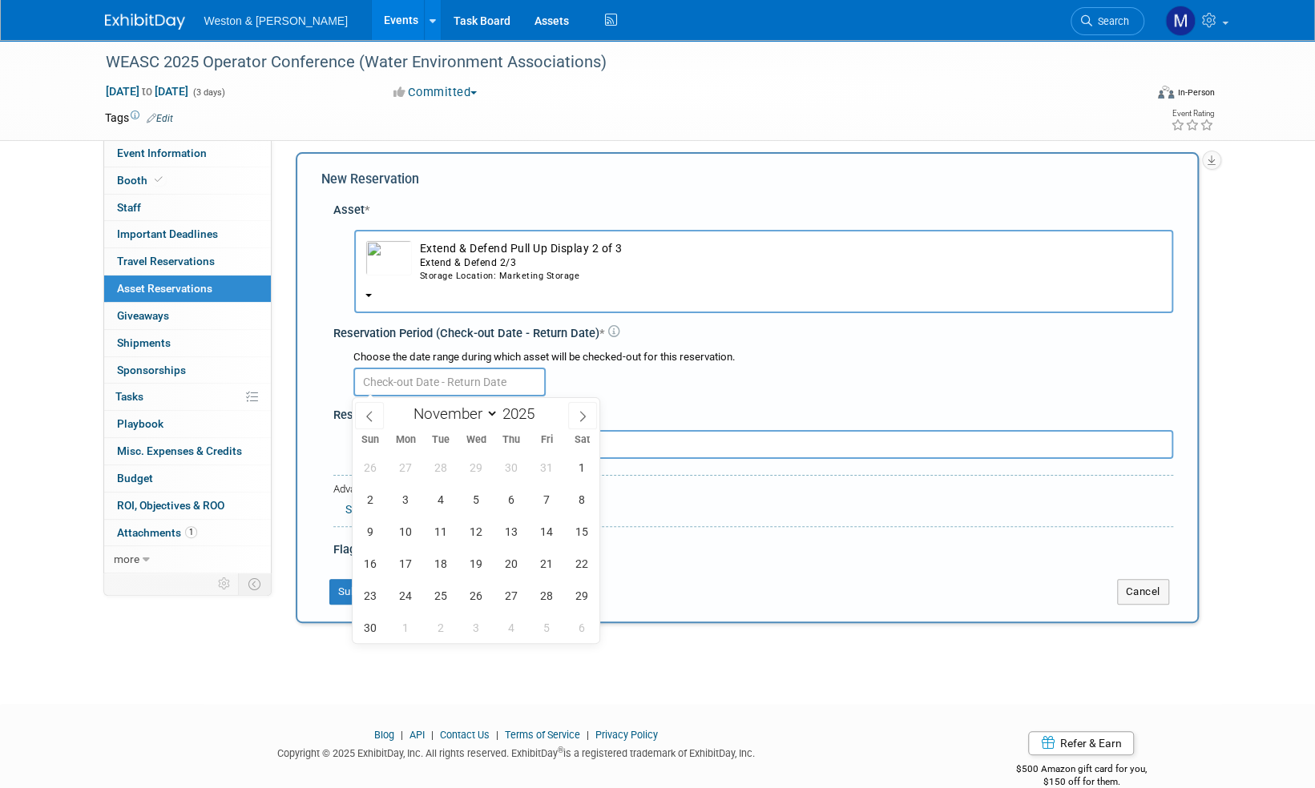
click at [471, 380] on input "text" at bounding box center [449, 382] width 192 height 29
click at [370, 417] on icon at bounding box center [369, 416] width 11 height 11
select select "9"
click at [474, 594] on span "29" at bounding box center [476, 595] width 31 height 31
click at [477, 627] on span "5" at bounding box center [476, 627] width 31 height 31
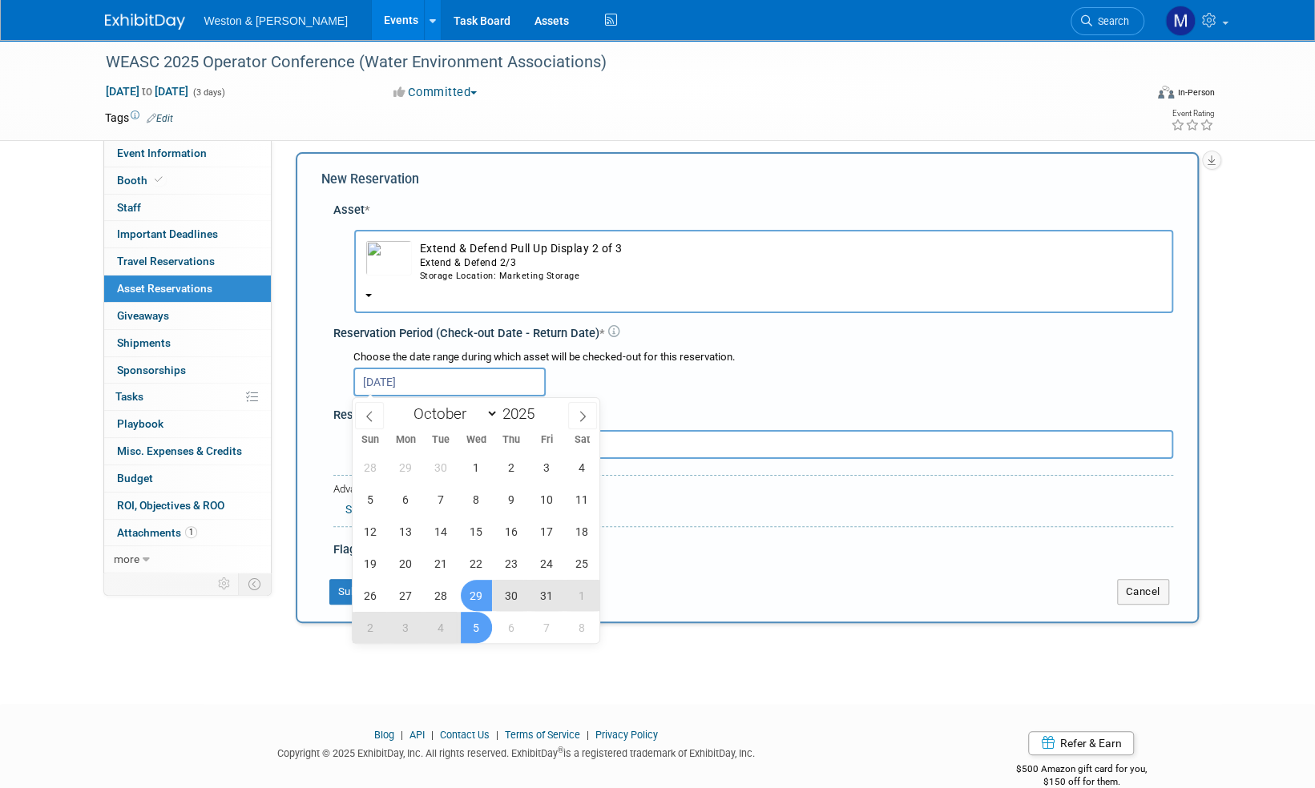
type input "Oct 29, 2025 to Nov 5, 2025"
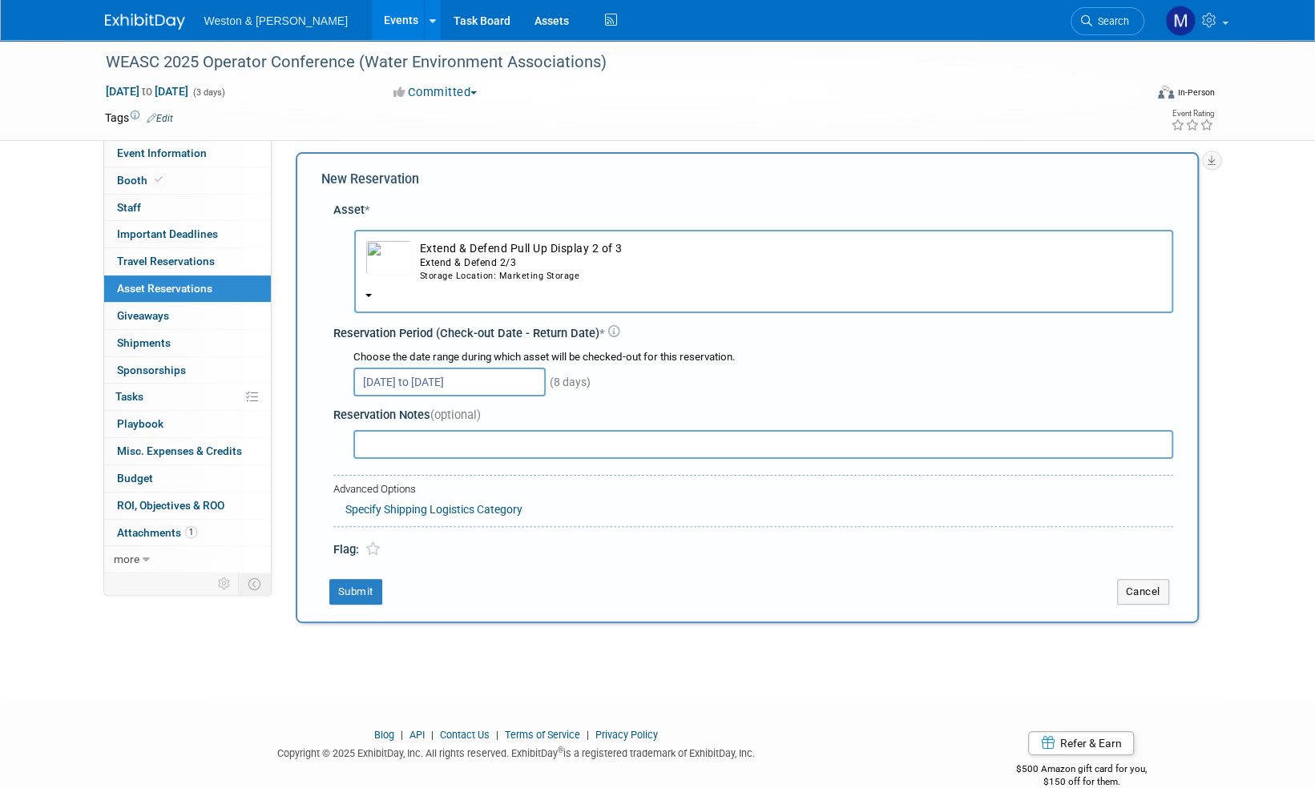
click at [385, 444] on input "text" at bounding box center [763, 444] width 820 height 29
type input "Combining center panel from Extend & Defend displays with tabletop QR code, cre…"
click at [353, 588] on button "Submit" at bounding box center [355, 592] width 53 height 26
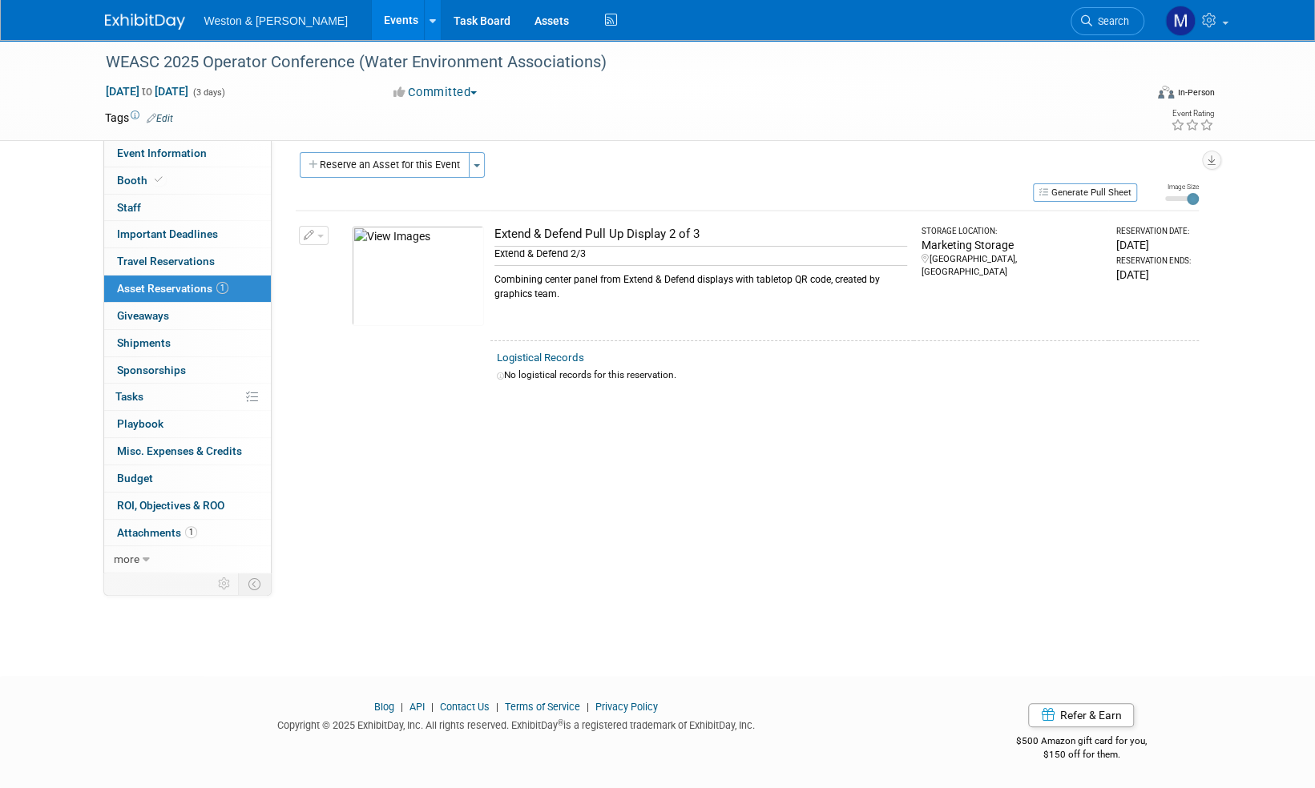
drag, startPoint x: 620, startPoint y: 64, endPoint x: 91, endPoint y: 80, distance: 529.0
click at [91, 80] on div "WEASC 2025 Operator Conference (Water Environment Associations) Nov 3, 2025 to …" at bounding box center [657, 90] width 1315 height 101
copy div "WEASC 2025 Operator Conference (Water Environment Associations)"
click at [147, 19] on img at bounding box center [145, 22] width 80 height 16
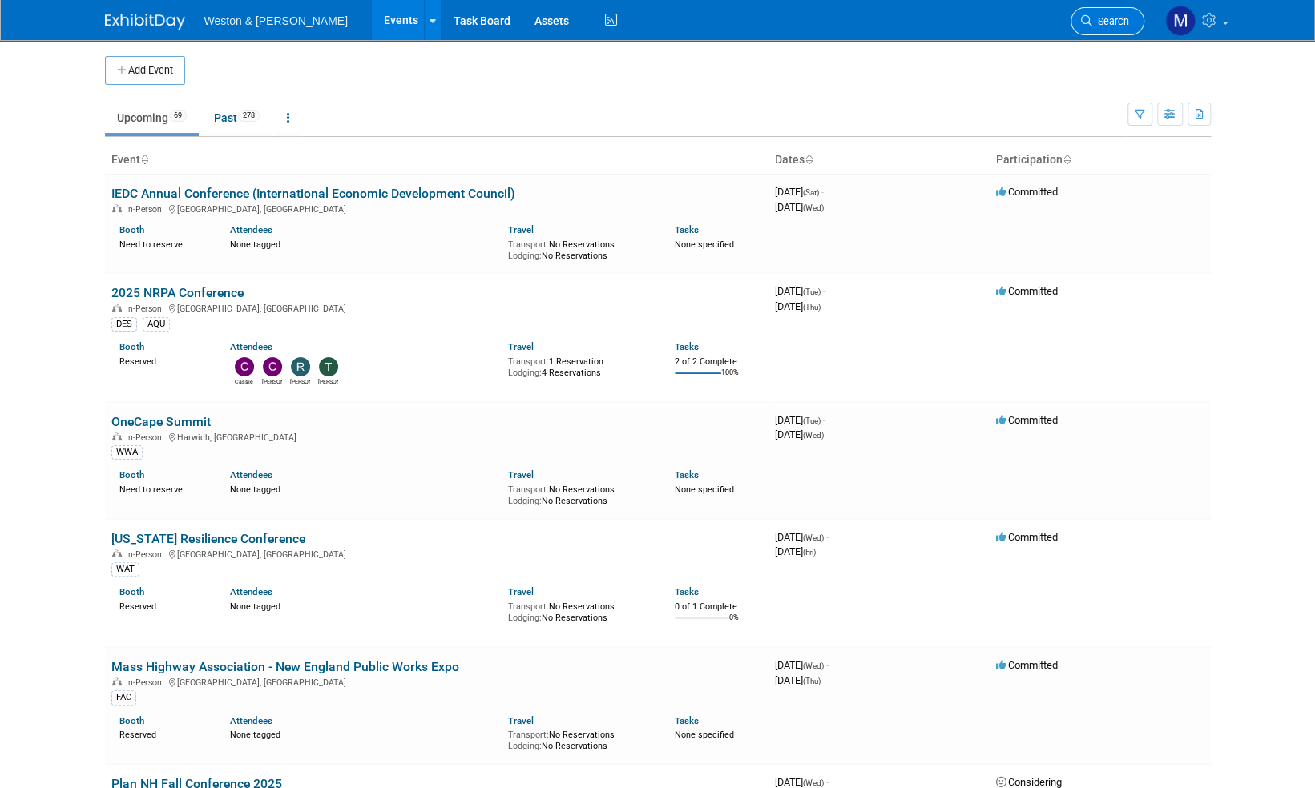
click at [1110, 24] on span "Search" at bounding box center [1110, 21] width 37 height 12
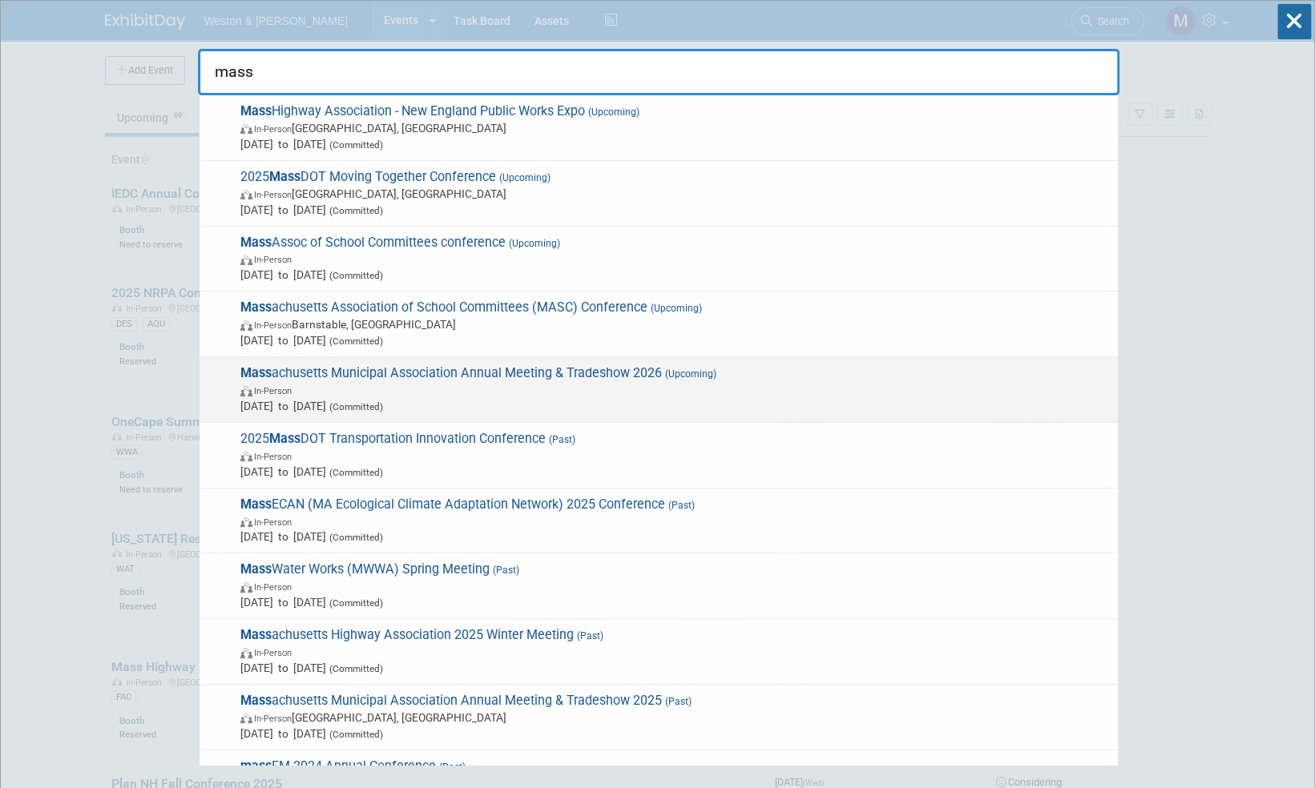
type input "mass"
click at [602, 373] on span "Mass achusetts Municipal Association Annual Meeting & Tradeshow 2026 (Upcoming)…" at bounding box center [673, 389] width 874 height 49
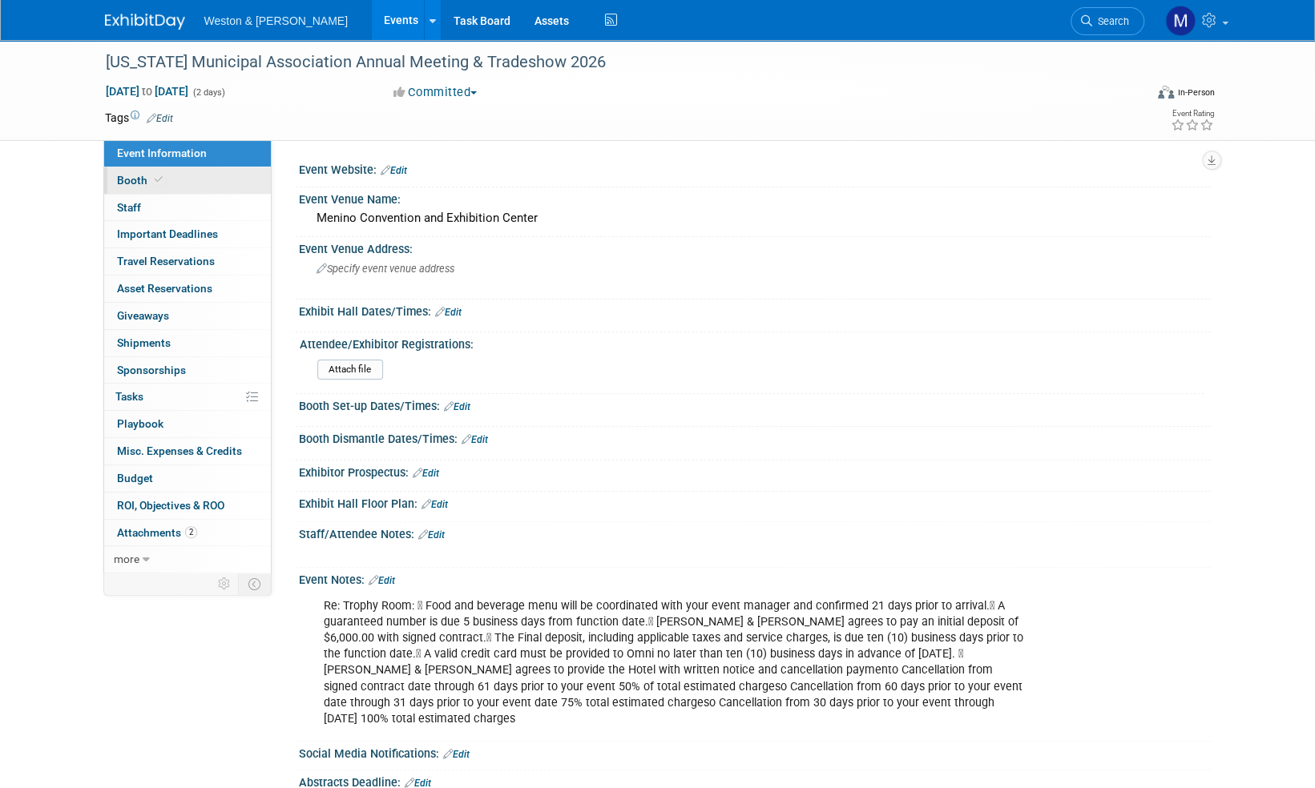
click at [140, 174] on span "Booth" at bounding box center [141, 180] width 49 height 13
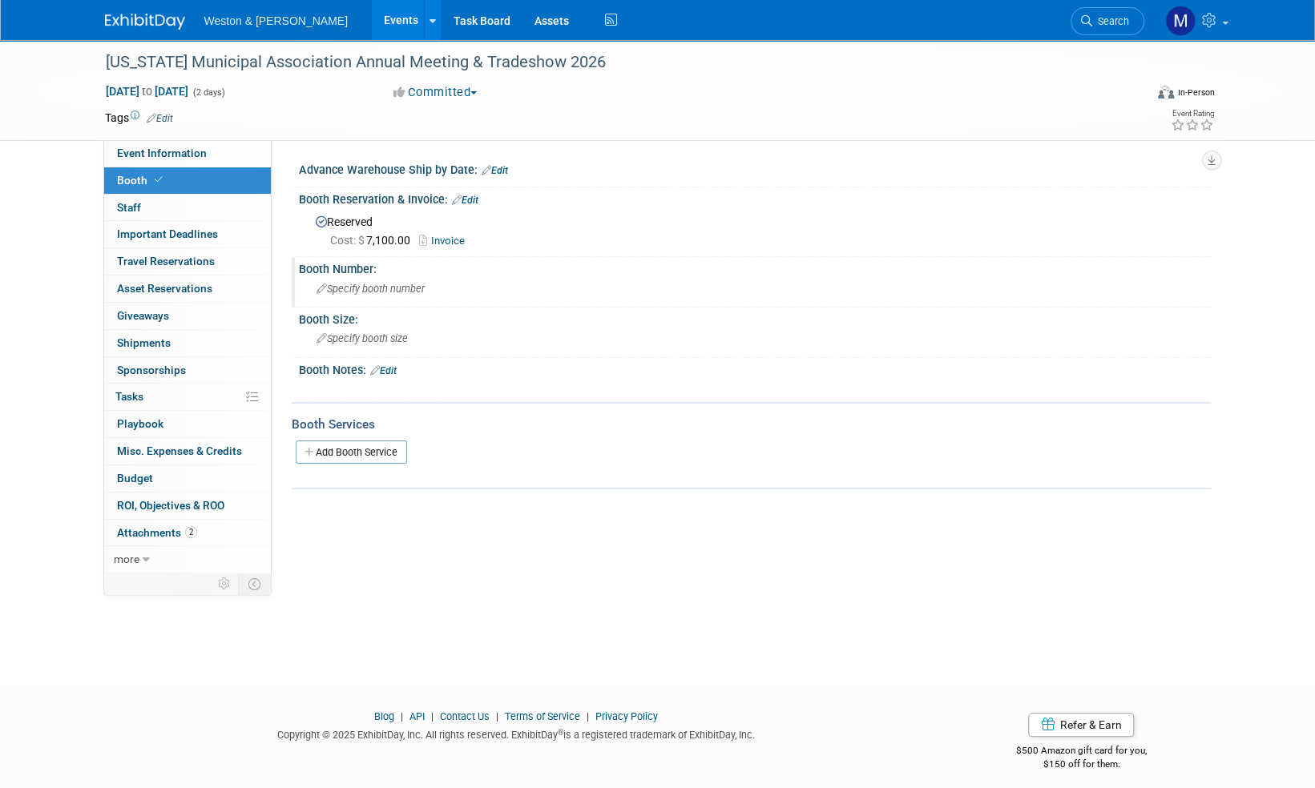
click at [359, 286] on span "Specify booth number" at bounding box center [370, 289] width 108 height 12
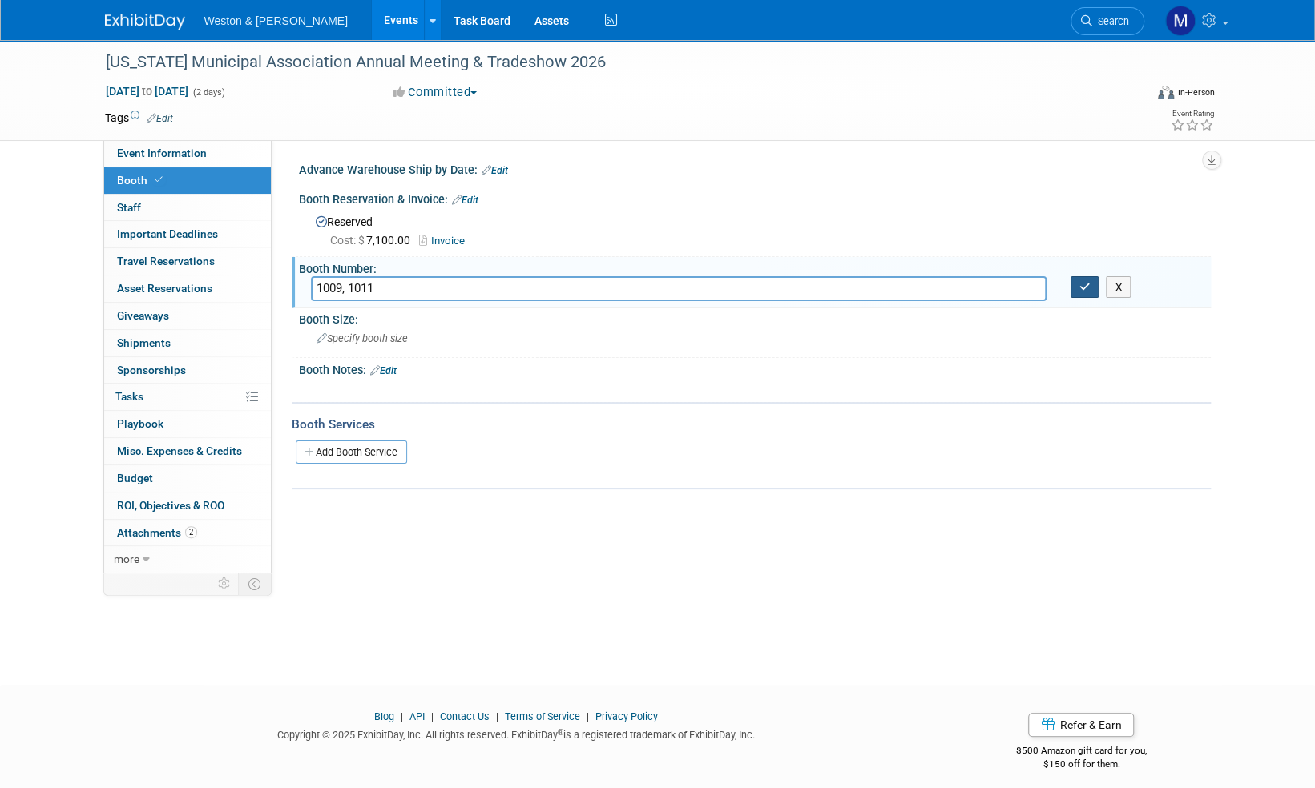
type input "1009, 1011"
click at [1086, 284] on icon "button" at bounding box center [1084, 287] width 11 height 10
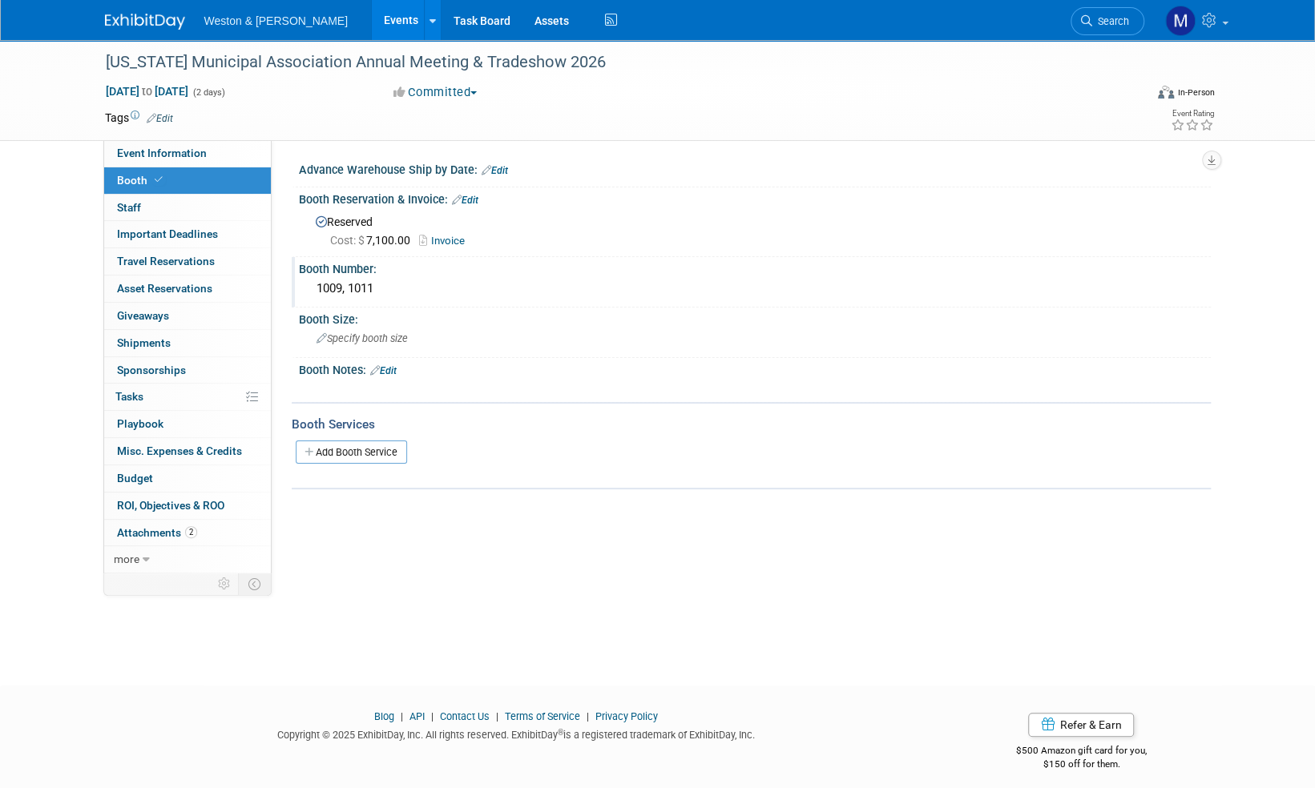
click at [389, 370] on link "Edit" at bounding box center [383, 370] width 26 height 11
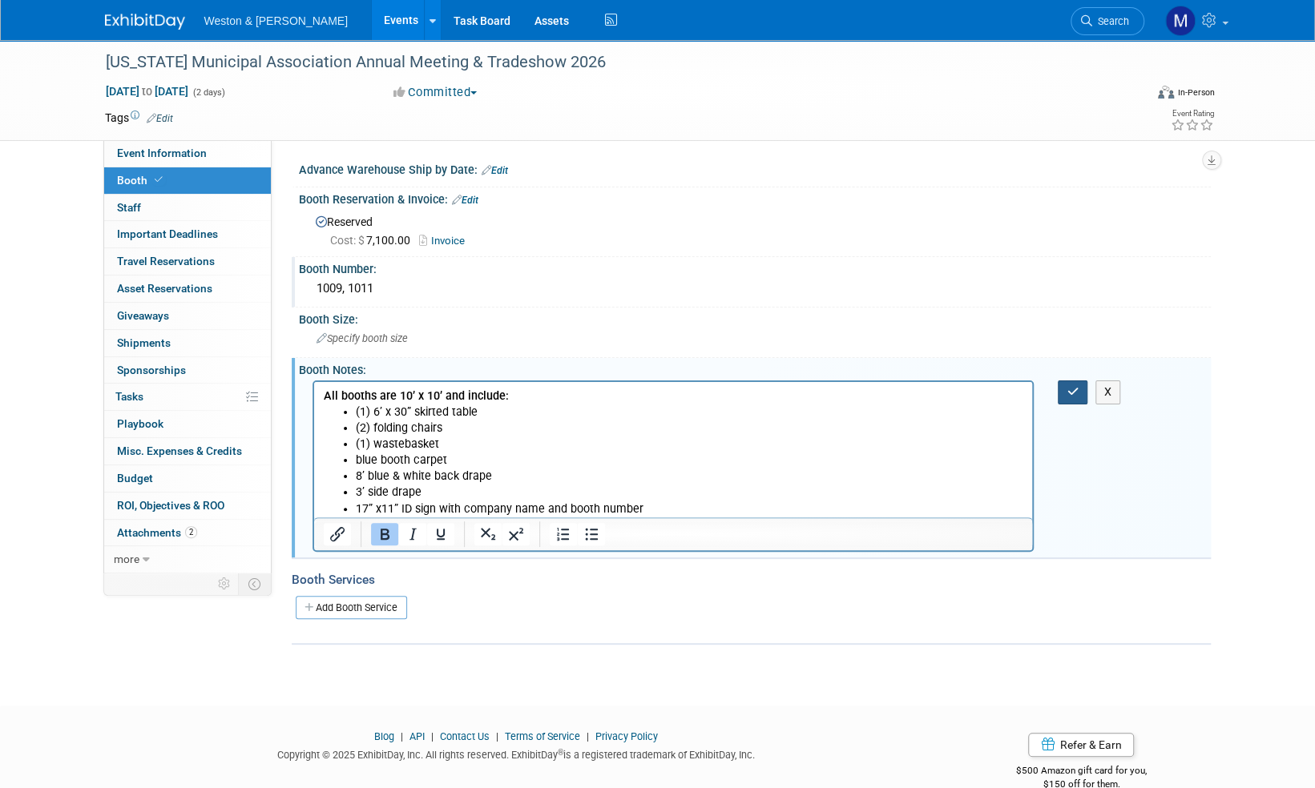
click at [1073, 389] on icon "button" at bounding box center [1072, 391] width 12 height 11
